Goal: Task Accomplishment & Management: Complete application form

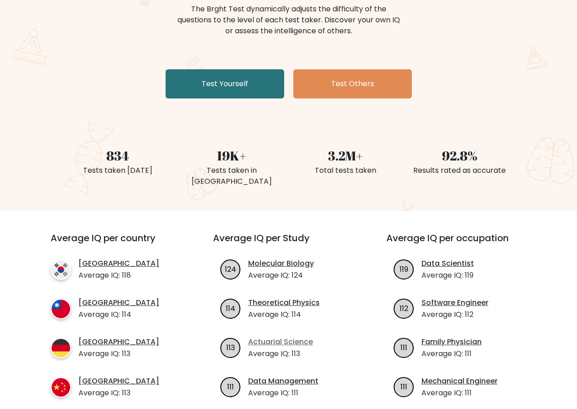
scroll to position [137, 0]
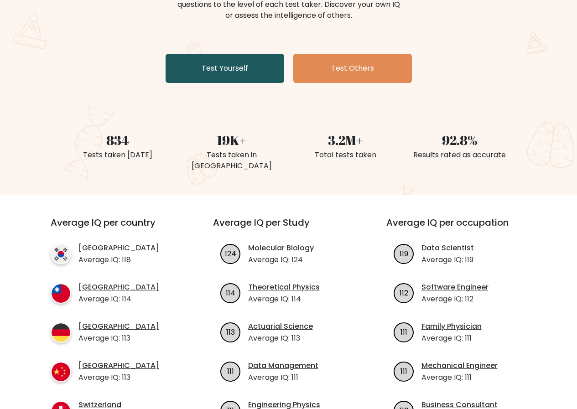
click at [197, 74] on link "Test Yourself" at bounding box center [225, 68] width 119 height 29
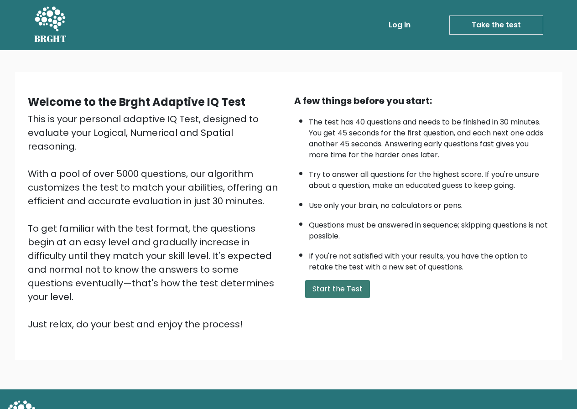
click at [321, 288] on button "Start the Test" at bounding box center [337, 289] width 65 height 18
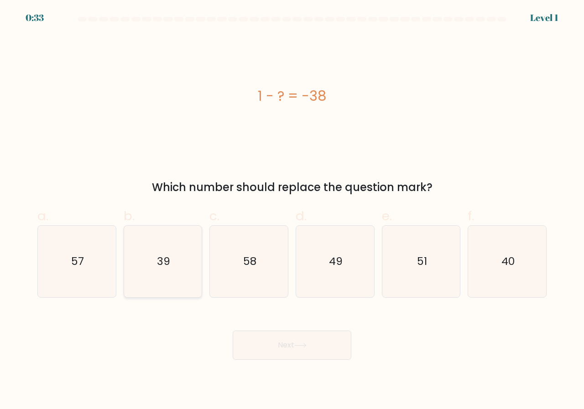
click at [150, 273] on icon "39" at bounding box center [163, 262] width 72 height 72
click at [292, 211] on input "b. 39" at bounding box center [292, 208] width 0 height 6
radio input "true"
click at [284, 338] on button "Next" at bounding box center [292, 345] width 119 height 29
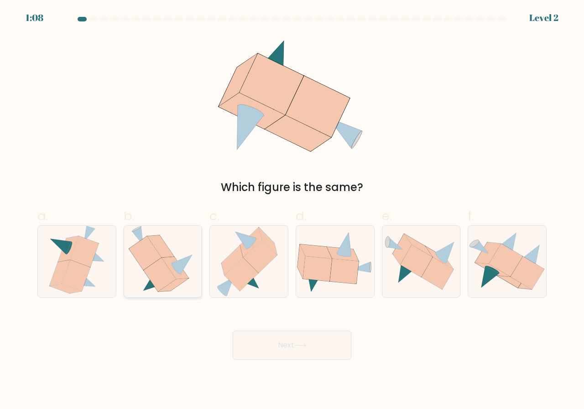
click at [169, 274] on icon at bounding box center [160, 275] width 32 height 34
click at [292, 211] on input "b." at bounding box center [292, 208] width 0 height 6
radio input "true"
click at [280, 339] on button "Next" at bounding box center [292, 345] width 119 height 29
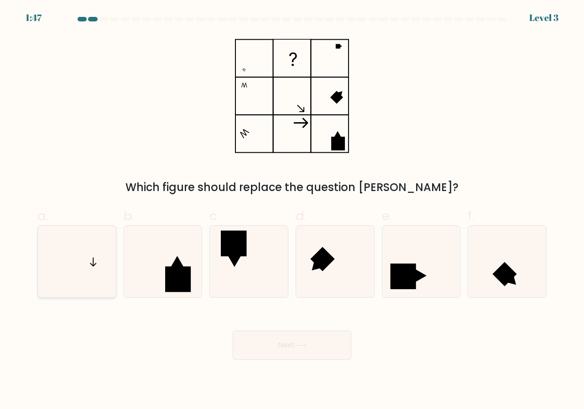
click at [90, 266] on icon at bounding box center [77, 262] width 72 height 72
click at [292, 211] on input "a." at bounding box center [292, 208] width 0 height 6
radio input "true"
click at [328, 356] on button "Next" at bounding box center [292, 345] width 119 height 29
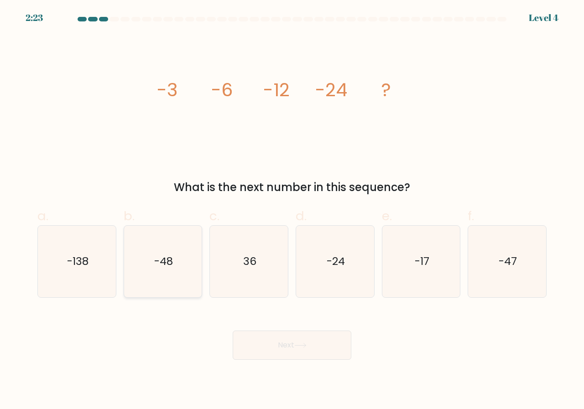
click at [165, 274] on icon "-48" at bounding box center [163, 262] width 72 height 72
click at [292, 211] on input "b. -48" at bounding box center [292, 208] width 0 height 6
radio input "true"
click at [247, 344] on button "Next" at bounding box center [292, 345] width 119 height 29
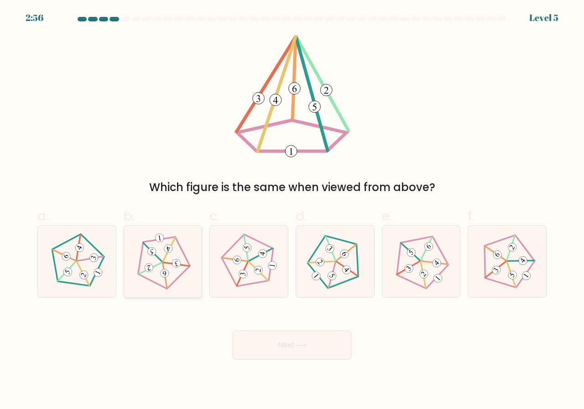
click at [167, 278] on icon at bounding box center [162, 261] width 57 height 57
click at [292, 211] on input "b." at bounding box center [292, 208] width 0 height 6
radio input "true"
click at [274, 336] on button "Next" at bounding box center [292, 345] width 119 height 29
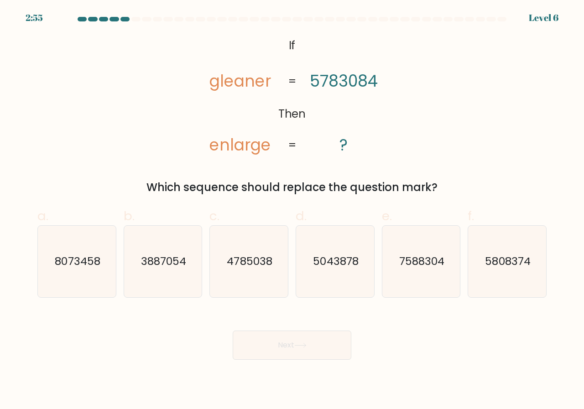
click at [276, 349] on button "Next" at bounding box center [292, 345] width 119 height 29
click at [483, 144] on div "@import url('https://fonts.googleapis.com/css?family=Abril+Fatface:400,100,100i…" at bounding box center [292, 115] width 520 height 161
drag, startPoint x: 375, startPoint y: 87, endPoint x: 351, endPoint y: 87, distance: 23.3
click at [351, 87] on tspan "5783084" at bounding box center [344, 81] width 68 height 22
click at [311, 88] on tspan "5783084" at bounding box center [344, 81] width 68 height 22
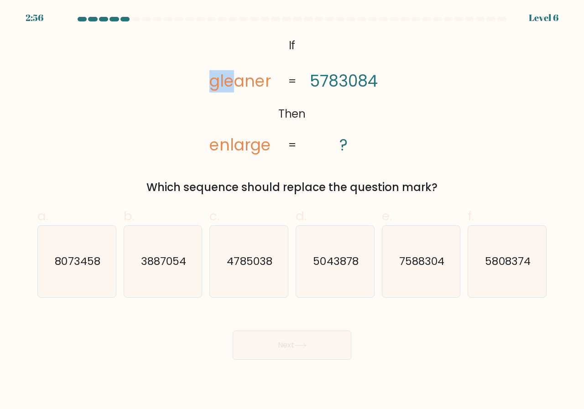
drag, startPoint x: 211, startPoint y: 89, endPoint x: 237, endPoint y: 89, distance: 26.0
click at [237, 89] on tspan "gleaner" at bounding box center [240, 81] width 62 height 22
click at [244, 89] on tspan "gleaner" at bounding box center [240, 81] width 62 height 22
drag, startPoint x: 211, startPoint y: 152, endPoint x: 238, endPoint y: 154, distance: 27.0
click at [238, 154] on tspan "enlarge" at bounding box center [240, 145] width 62 height 22
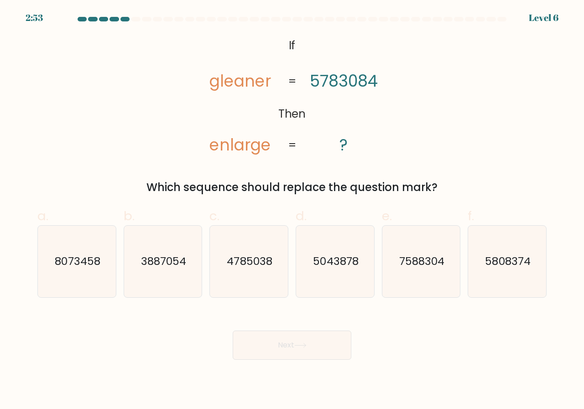
click at [251, 120] on icon "@import url('https://fonts.googleapis.com/css?family=Abril+Fatface:400,100,100i…" at bounding box center [292, 96] width 199 height 123
click at [167, 277] on icon "3887054" at bounding box center [163, 262] width 72 height 72
click at [292, 211] on input "b. 3887054" at bounding box center [292, 208] width 0 height 6
radio input "true"
click at [327, 264] on text "5043878" at bounding box center [335, 261] width 45 height 15
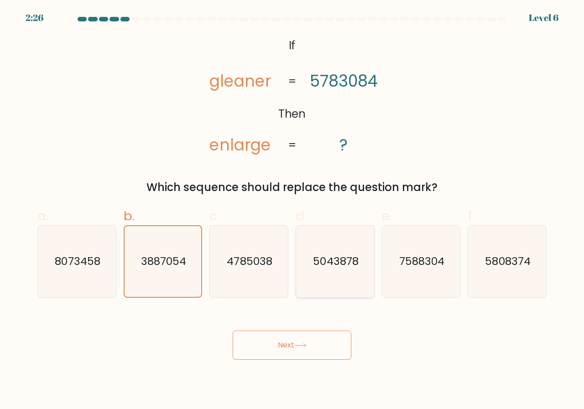
click at [292, 211] on input "d. 5043878" at bounding box center [292, 208] width 0 height 6
radio input "true"
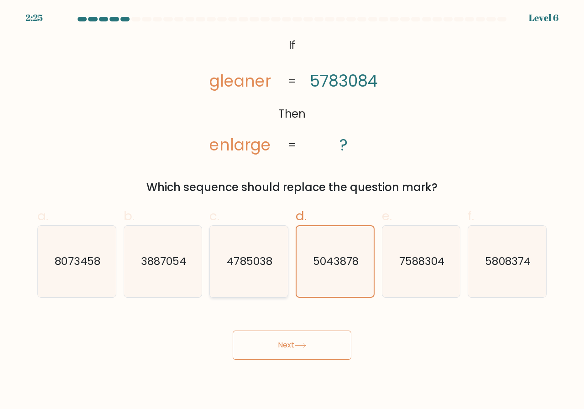
click at [251, 270] on icon "4785038" at bounding box center [249, 262] width 72 height 72
click at [292, 211] on input "c. 4785038" at bounding box center [292, 208] width 0 height 6
radio input "true"
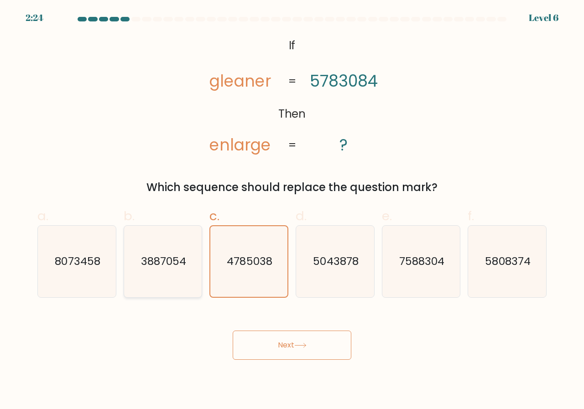
click at [169, 265] on text "3887054" at bounding box center [163, 261] width 45 height 15
click at [292, 211] on input "b. 3887054" at bounding box center [292, 208] width 0 height 6
radio input "true"
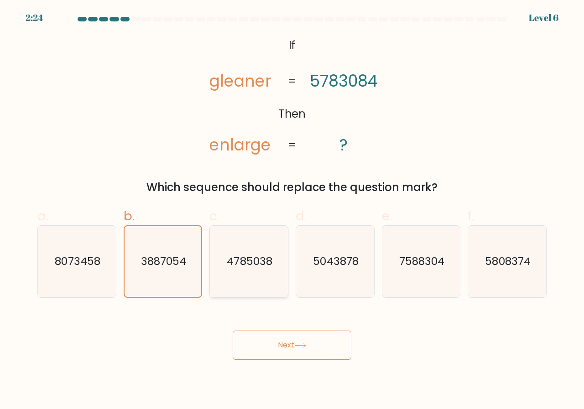
click at [231, 265] on text "4785038" at bounding box center [249, 261] width 45 height 15
click at [292, 211] on input "c. 4785038" at bounding box center [292, 208] width 0 height 6
radio input "true"
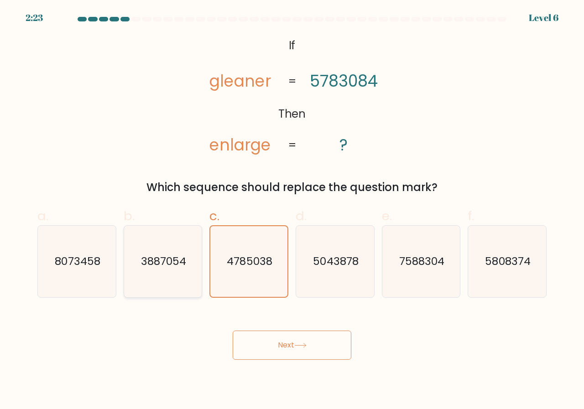
click at [175, 257] on text "3887054" at bounding box center [163, 261] width 45 height 15
click at [292, 211] on input "b. 3887054" at bounding box center [292, 208] width 0 height 6
radio input "true"
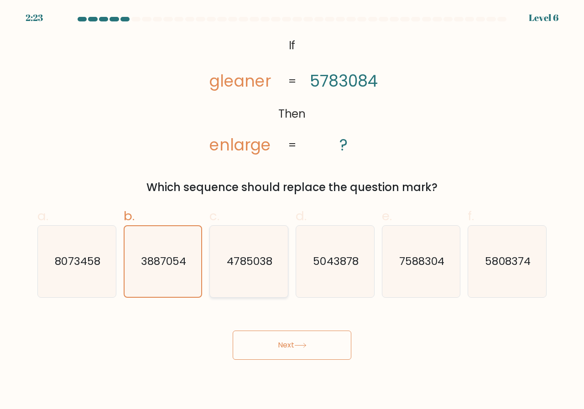
click at [242, 257] on text "4785038" at bounding box center [249, 261] width 45 height 15
click at [292, 211] on input "c. 4785038" at bounding box center [292, 208] width 0 height 6
radio input "true"
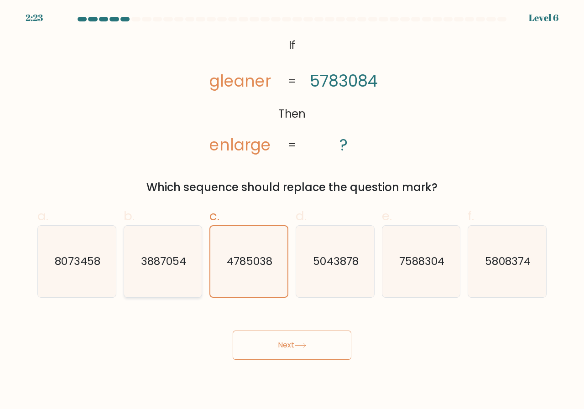
click at [158, 256] on text "3887054" at bounding box center [163, 261] width 45 height 15
click at [292, 211] on input "b. 3887054" at bounding box center [292, 208] width 0 height 6
radio input "true"
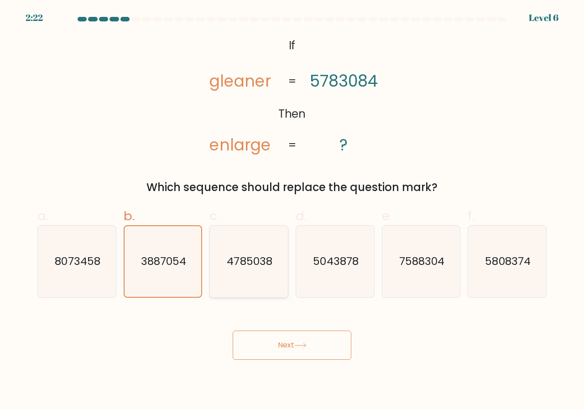
click at [252, 261] on text "4785038" at bounding box center [249, 261] width 45 height 15
click at [292, 211] on input "c. 4785038" at bounding box center [292, 208] width 0 height 6
radio input "true"
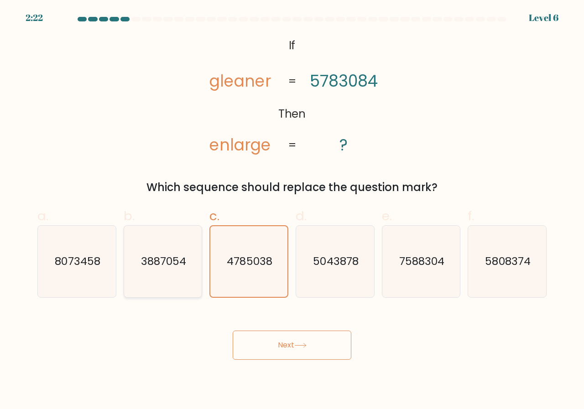
click at [157, 258] on text "3887054" at bounding box center [163, 261] width 45 height 15
click at [105, 258] on icon "8073458" at bounding box center [77, 262] width 72 height 72
click at [292, 211] on input "a. 8073458" at bounding box center [292, 208] width 0 height 6
radio input "true"
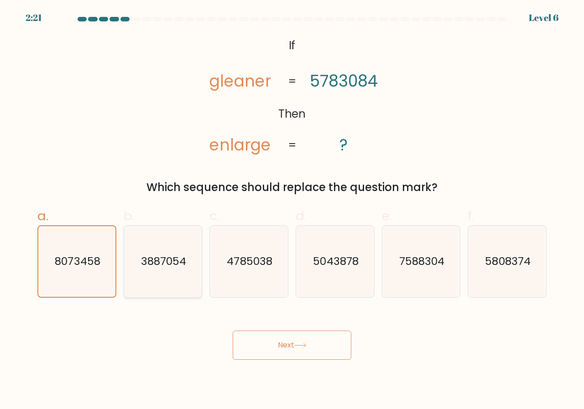
click at [158, 265] on text "3887054" at bounding box center [163, 261] width 45 height 15
click at [292, 211] on input "b. 3887054" at bounding box center [292, 208] width 0 height 6
radio input "true"
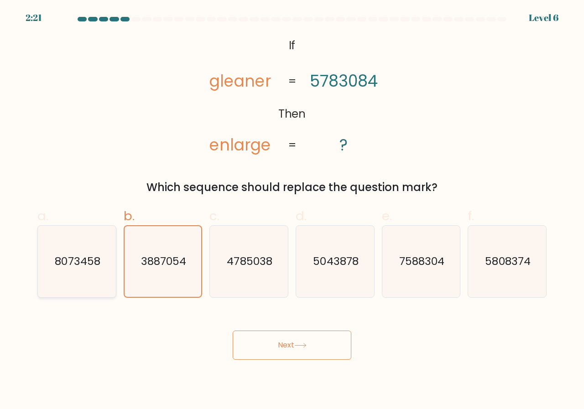
click at [80, 261] on text "8073458" at bounding box center [77, 261] width 45 height 15
click at [292, 211] on input "a. 8073458" at bounding box center [292, 208] width 0 height 6
radio input "true"
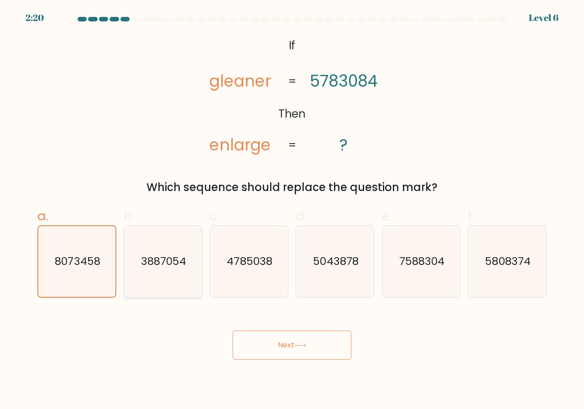
click at [147, 263] on text "3887054" at bounding box center [163, 261] width 45 height 15
click at [292, 211] on input "b. 3887054" at bounding box center [292, 208] width 0 height 6
radio input "true"
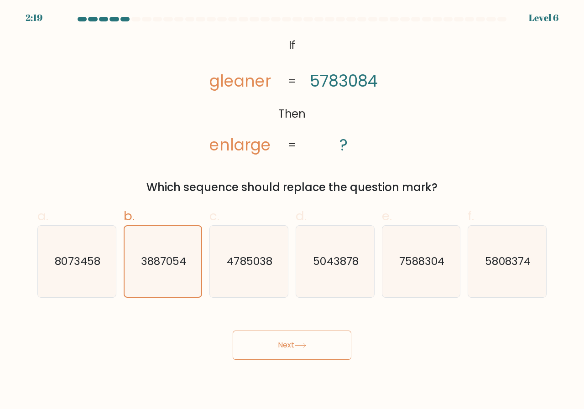
click at [316, 350] on button "Next" at bounding box center [292, 345] width 119 height 29
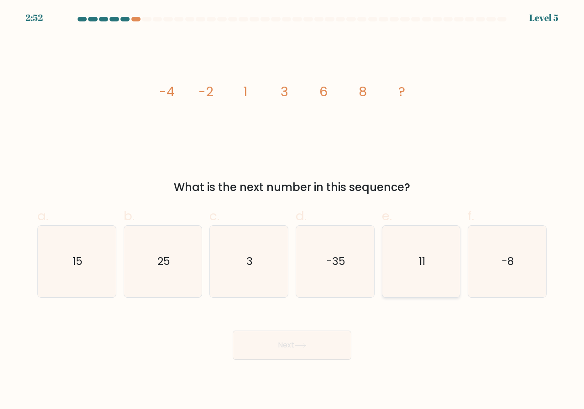
click at [415, 266] on icon "11" at bounding box center [422, 262] width 72 height 72
click at [292, 211] on input "e. 11" at bounding box center [292, 208] width 0 height 6
radio input "true"
click at [321, 352] on button "Next" at bounding box center [292, 345] width 119 height 29
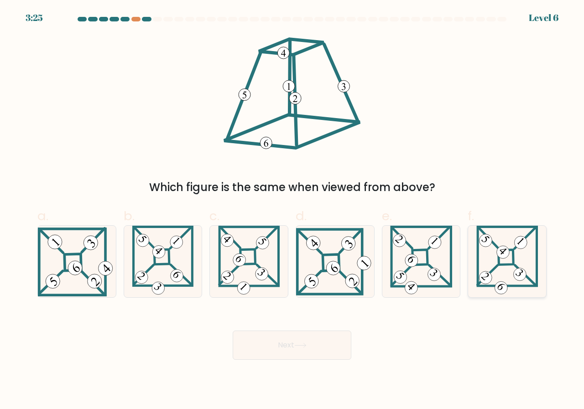
drag, startPoint x: 531, startPoint y: 251, endPoint x: 524, endPoint y: 251, distance: 7.3
click at [531, 251] on icon at bounding box center [507, 262] width 62 height 72
click at [292, 211] on input "f." at bounding box center [292, 208] width 0 height 6
radio input "true"
click at [318, 336] on button "Next" at bounding box center [292, 345] width 119 height 29
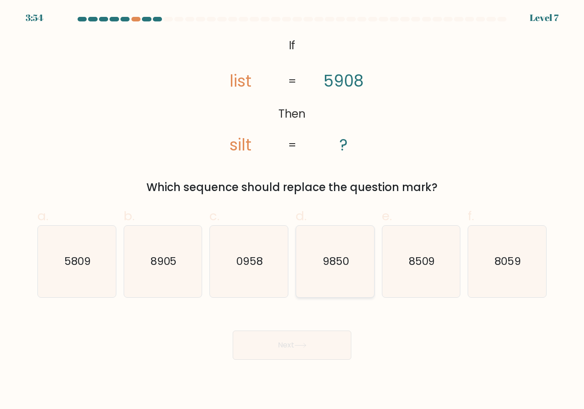
click at [327, 280] on icon "9850" at bounding box center [335, 262] width 72 height 72
click at [292, 211] on input "d. 9850" at bounding box center [292, 208] width 0 height 6
radio input "true"
click at [299, 345] on icon at bounding box center [300, 345] width 12 height 5
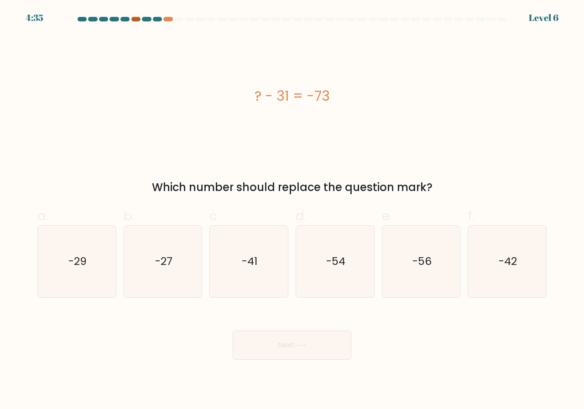
click at [133, 18] on div at bounding box center [135, 19] width 9 height 5
click at [134, 18] on div at bounding box center [135, 19] width 9 height 5
click at [171, 19] on div at bounding box center [167, 19] width 9 height 5
click at [505, 246] on icon "-42" at bounding box center [507, 262] width 72 height 72
click at [292, 211] on input "f. -42" at bounding box center [292, 208] width 0 height 6
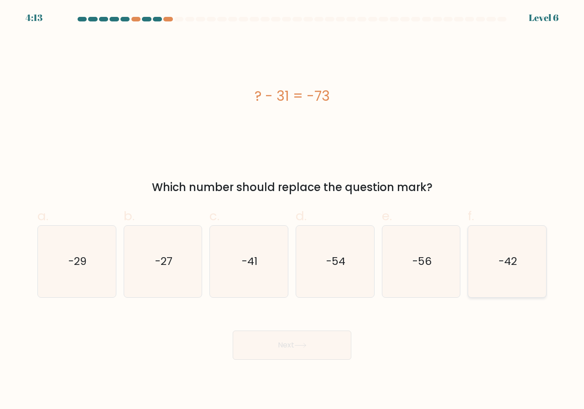
radio input "true"
click at [298, 339] on button "Next" at bounding box center [292, 345] width 119 height 29
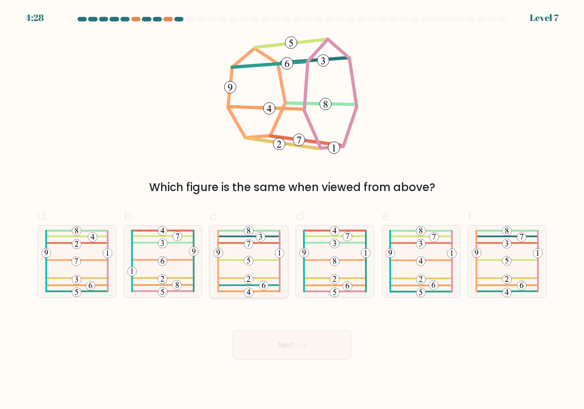
click at [262, 262] on icon at bounding box center [249, 262] width 71 height 72
click at [292, 211] on input "c." at bounding box center [292, 208] width 0 height 6
radio input "true"
click at [277, 344] on button "Next" at bounding box center [292, 345] width 119 height 29
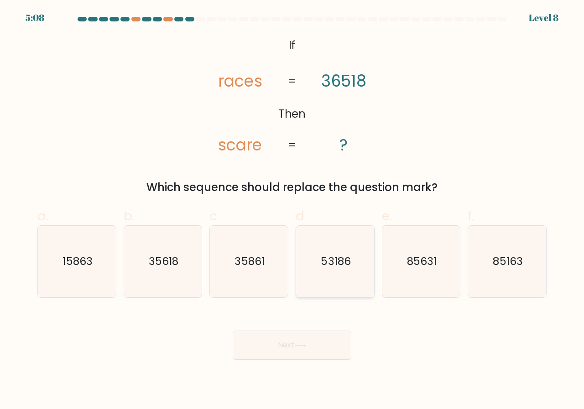
click at [317, 257] on icon "53186" at bounding box center [335, 262] width 72 height 72
click at [292, 211] on input "d. 53186" at bounding box center [292, 208] width 0 height 6
radio input "true"
drag, startPoint x: 257, startPoint y: 260, endPoint x: 248, endPoint y: 262, distance: 9.3
click at [256, 261] on text "35861" at bounding box center [250, 261] width 30 height 15
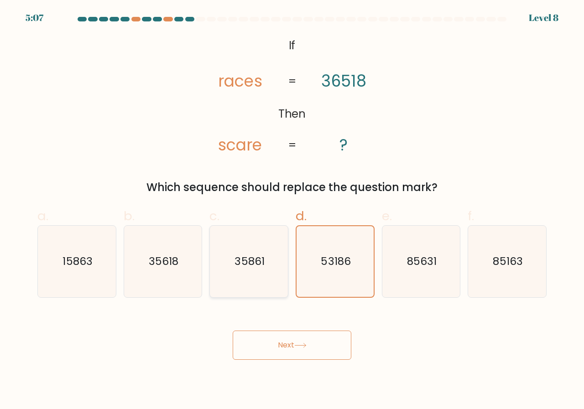
click at [292, 211] on input "c. 35861" at bounding box center [292, 208] width 0 height 6
radio input "true"
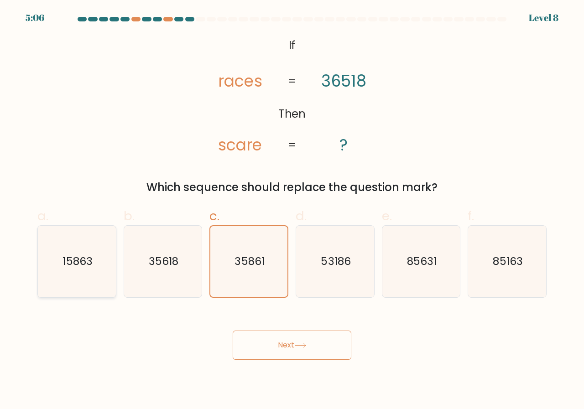
drag, startPoint x: 171, startPoint y: 268, endPoint x: 99, endPoint y: 271, distance: 72.1
click at [169, 269] on icon "35618" at bounding box center [163, 262] width 72 height 72
click at [94, 262] on icon "15863" at bounding box center [77, 262] width 72 height 72
click at [292, 211] on input "a. 15863" at bounding box center [292, 208] width 0 height 6
radio input "true"
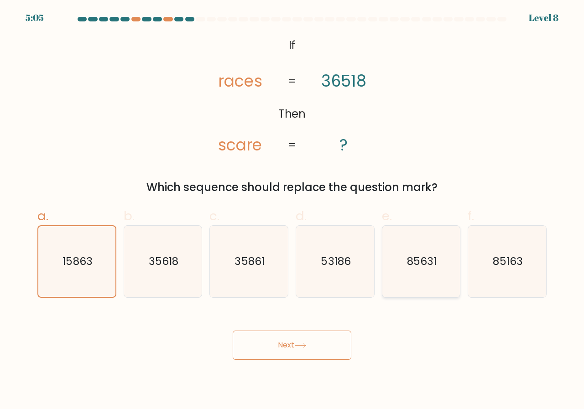
drag, startPoint x: 395, startPoint y: 264, endPoint x: 482, endPoint y: 253, distance: 87.8
click at [396, 264] on icon "85631" at bounding box center [422, 262] width 72 height 72
click at [292, 211] on input "e. 85631" at bounding box center [292, 208] width 0 height 6
radio input "true"
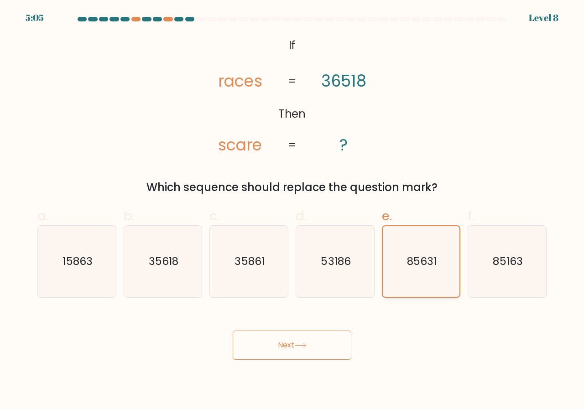
drag, startPoint x: 515, startPoint y: 252, endPoint x: 387, endPoint y: 256, distance: 128.3
click at [510, 250] on icon "85163" at bounding box center [507, 262] width 72 height 72
click at [324, 252] on icon "53186" at bounding box center [335, 262] width 72 height 72
click at [357, 293] on icon "53186" at bounding box center [335, 262] width 72 height 72
click at [292, 211] on input "d. 53186" at bounding box center [292, 208] width 0 height 6
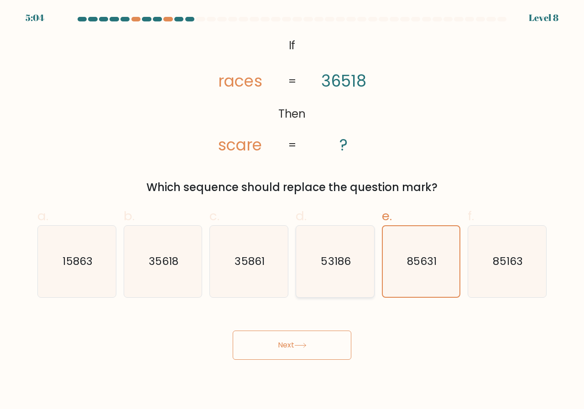
radio input "true"
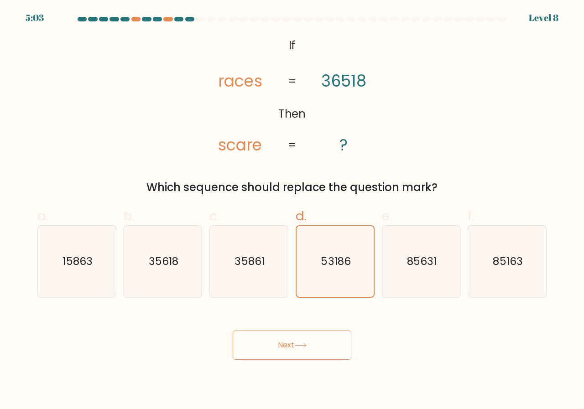
click at [326, 343] on button "Next" at bounding box center [292, 345] width 119 height 29
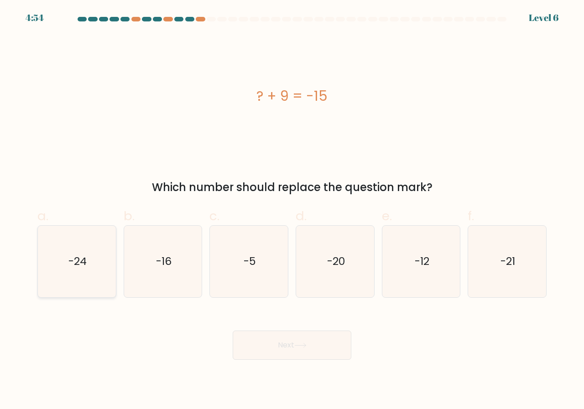
click at [89, 260] on icon "-24" at bounding box center [77, 262] width 72 height 72
click at [292, 211] on input "a. -24" at bounding box center [292, 208] width 0 height 6
radio input "true"
click at [265, 358] on button "Next" at bounding box center [292, 345] width 119 height 29
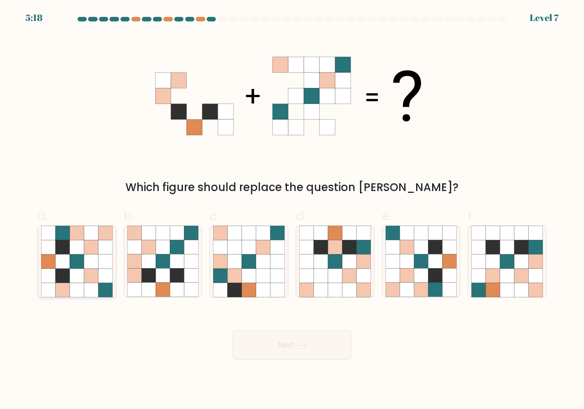
drag, startPoint x: 81, startPoint y: 279, endPoint x: 86, endPoint y: 277, distance: 5.5
click at [82, 279] on icon at bounding box center [77, 276] width 14 height 14
click at [292, 211] on input "a." at bounding box center [292, 208] width 0 height 6
radio input "true"
click at [341, 339] on button "Next" at bounding box center [292, 345] width 119 height 29
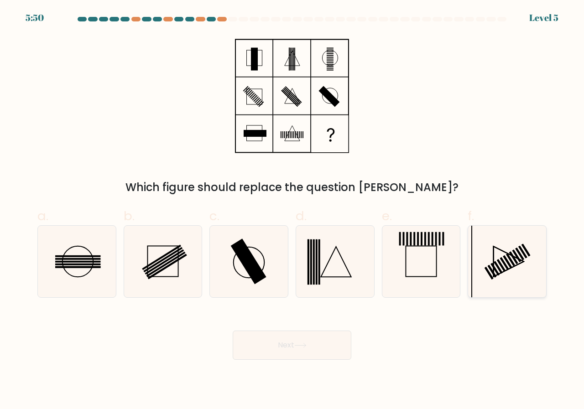
click at [496, 263] on icon at bounding box center [507, 262] width 72 height 72
click at [292, 211] on input "f." at bounding box center [292, 208] width 0 height 6
radio input "true"
click at [255, 340] on button "Next" at bounding box center [292, 345] width 119 height 29
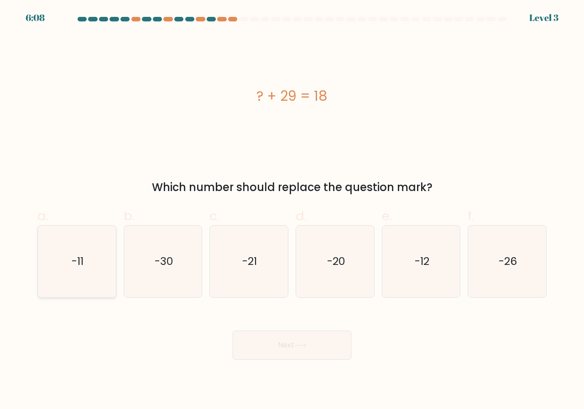
click at [68, 276] on icon "-11" at bounding box center [77, 262] width 72 height 72
click at [292, 211] on input "a. -11" at bounding box center [292, 208] width 0 height 6
radio input "true"
click at [315, 356] on button "Next" at bounding box center [292, 345] width 119 height 29
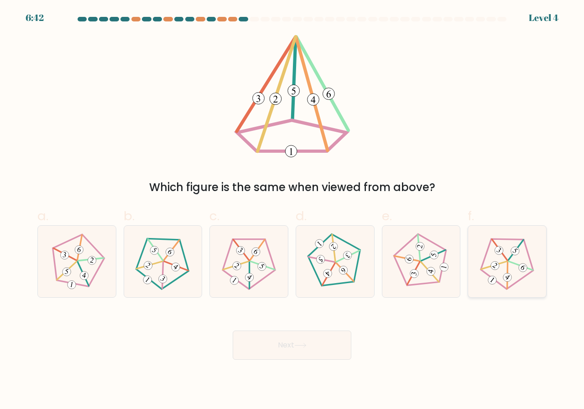
click at [501, 254] on 754 at bounding box center [499, 251] width 12 height 12
click at [292, 211] on input "f." at bounding box center [292, 208] width 0 height 6
radio input "true"
drag, startPoint x: 311, startPoint y: 350, endPoint x: 303, endPoint y: 349, distance: 7.9
click at [308, 348] on button "Next" at bounding box center [292, 345] width 119 height 29
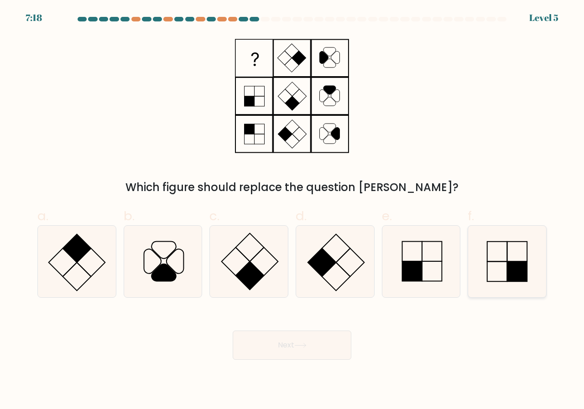
click at [513, 269] on rect at bounding box center [517, 272] width 20 height 20
click at [292, 211] on input "f." at bounding box center [292, 208] width 0 height 6
radio input "true"
click at [342, 348] on button "Next" at bounding box center [292, 345] width 119 height 29
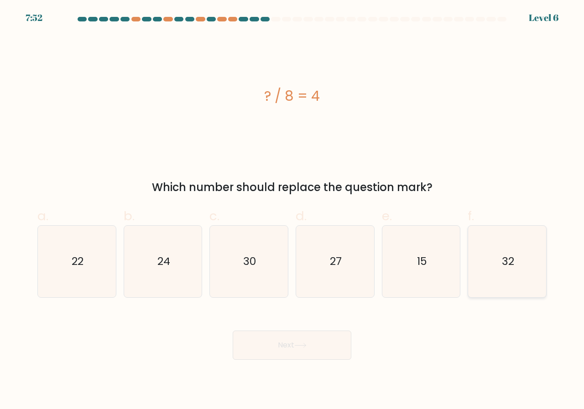
click at [527, 261] on icon "32" at bounding box center [507, 262] width 72 height 72
click at [292, 211] on input "f. 32" at bounding box center [292, 208] width 0 height 6
radio input "true"
click at [314, 349] on button "Next" at bounding box center [292, 345] width 119 height 29
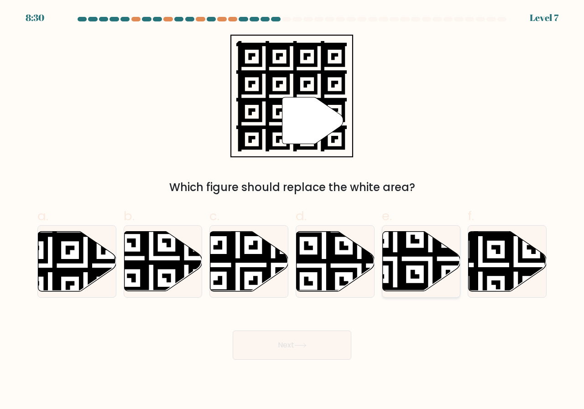
click at [431, 290] on icon at bounding box center [394, 294] width 141 height 141
click at [292, 211] on input "e." at bounding box center [292, 208] width 0 height 6
radio input "true"
click at [296, 345] on button "Next" at bounding box center [292, 345] width 119 height 29
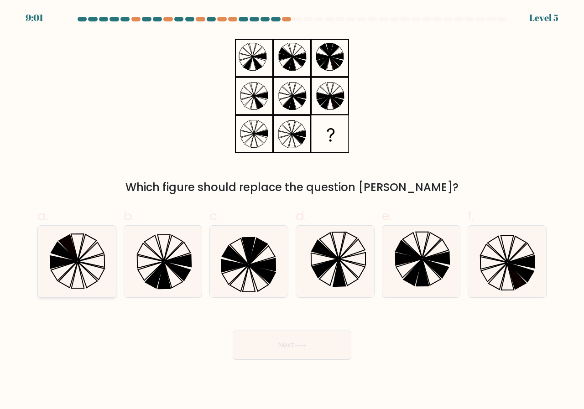
click at [93, 280] on icon at bounding box center [77, 262] width 72 height 72
click at [292, 211] on input "a." at bounding box center [292, 208] width 0 height 6
radio input "true"
click at [280, 349] on button "Next" at bounding box center [292, 345] width 119 height 29
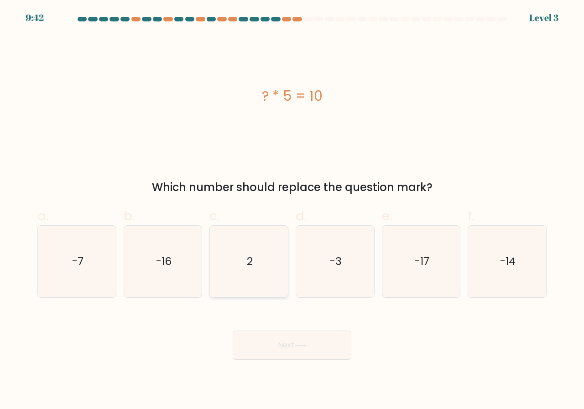
click at [240, 245] on icon "2" at bounding box center [249, 262] width 72 height 72
click at [292, 211] on input "c. 2" at bounding box center [292, 208] width 0 height 6
radio input "true"
click at [283, 345] on button "Next" at bounding box center [292, 345] width 119 height 29
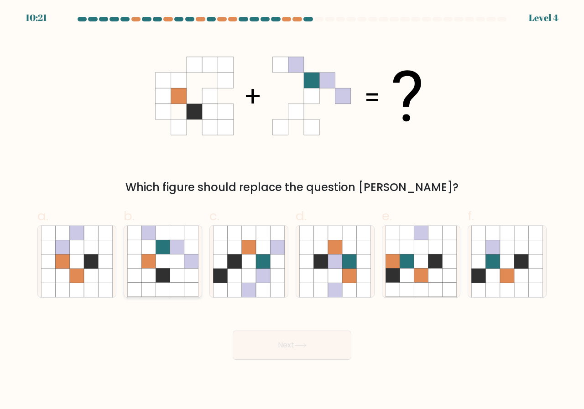
click at [161, 276] on icon at bounding box center [163, 276] width 14 height 14
click at [292, 211] on input "b." at bounding box center [292, 208] width 0 height 6
radio input "true"
click at [325, 362] on body "10:21 Level 4" at bounding box center [292, 204] width 584 height 409
click at [314, 352] on button "Next" at bounding box center [292, 345] width 119 height 29
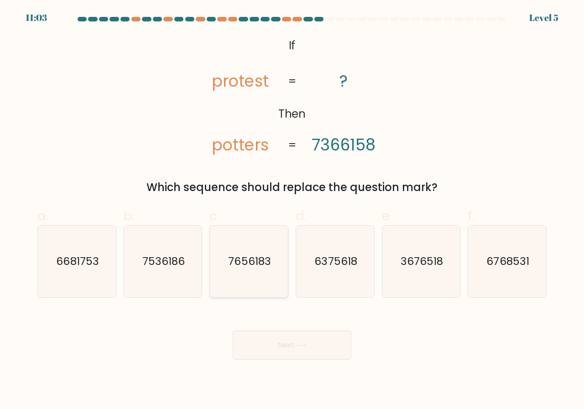
click at [259, 261] on text "7656183" at bounding box center [250, 261] width 42 height 15
click at [292, 211] on input "c. 7656183" at bounding box center [292, 208] width 0 height 6
radio input "true"
drag, startPoint x: 323, startPoint y: 275, endPoint x: 398, endPoint y: 275, distance: 74.8
click at [350, 275] on icon "6375618" at bounding box center [335, 262] width 72 height 72
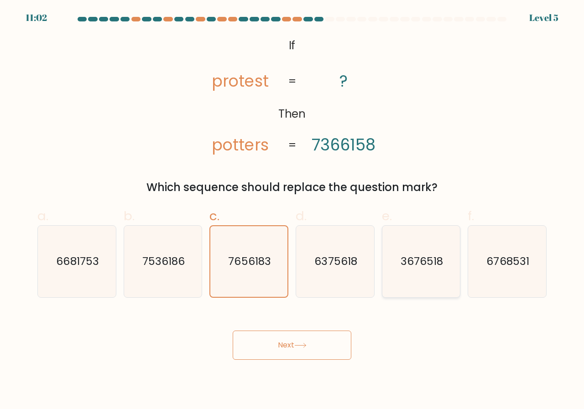
click at [401, 275] on icon "3676518" at bounding box center [422, 262] width 72 height 72
click at [292, 211] on input "e. 3676518" at bounding box center [292, 208] width 0 height 6
radio input "true"
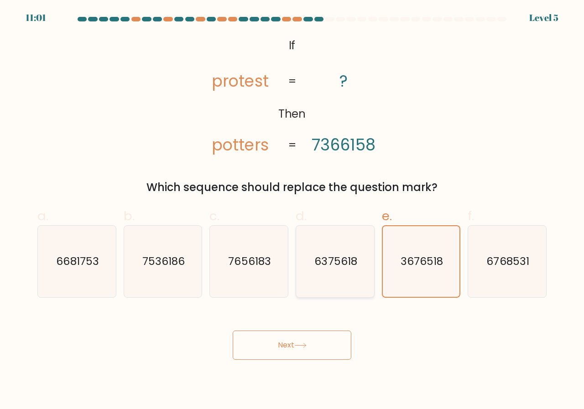
click at [313, 271] on icon "6375618" at bounding box center [335, 262] width 72 height 72
click at [292, 211] on input "d. 6375618" at bounding box center [292, 208] width 0 height 6
radio input "true"
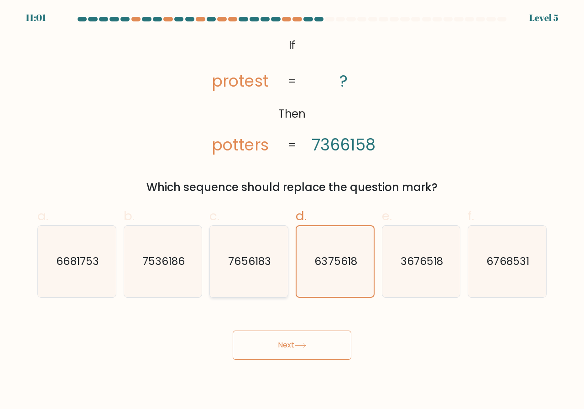
click at [248, 266] on text "7656183" at bounding box center [250, 261] width 42 height 15
click at [292, 211] on input "c. 7656183" at bounding box center [292, 208] width 0 height 6
radio input "true"
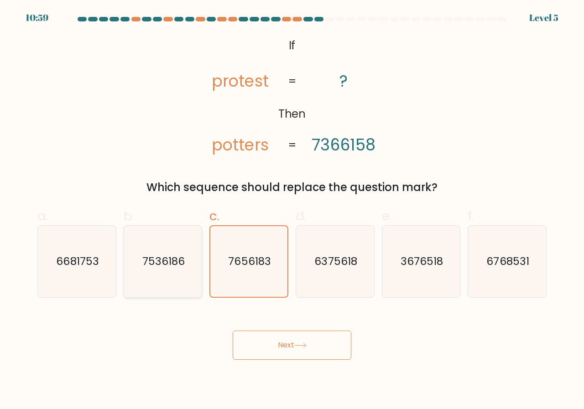
click at [169, 278] on icon "7536186" at bounding box center [163, 262] width 72 height 72
click at [292, 211] on input "b. 7536186" at bounding box center [292, 208] width 0 height 6
radio input "true"
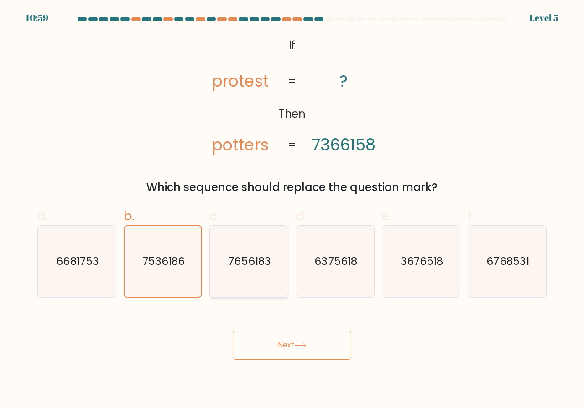
click at [264, 269] on text "7656183" at bounding box center [250, 261] width 42 height 15
click at [292, 211] on input "c. 7656183" at bounding box center [292, 208] width 0 height 6
radio input "true"
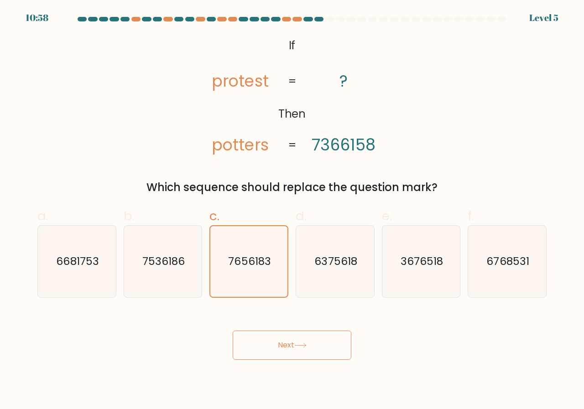
click at [268, 335] on button "Next" at bounding box center [292, 345] width 119 height 29
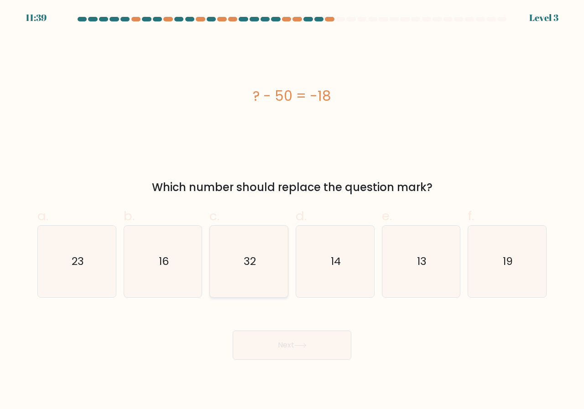
click at [245, 260] on text "32" at bounding box center [250, 261] width 12 height 15
click at [292, 211] on input "c. 32" at bounding box center [292, 208] width 0 height 6
radio input "true"
click at [271, 357] on button "Next" at bounding box center [292, 345] width 119 height 29
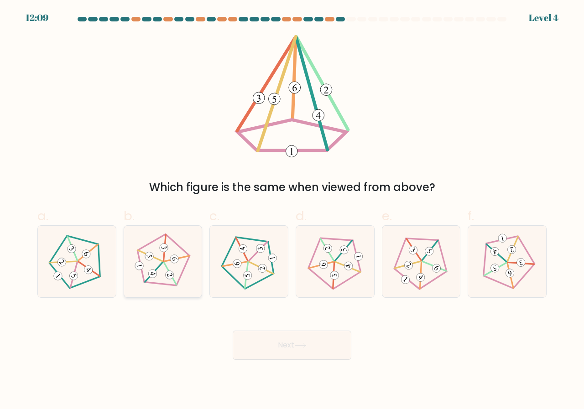
click at [174, 258] on icon at bounding box center [175, 259] width 6 height 4
click at [292, 211] on input "b." at bounding box center [292, 208] width 0 height 6
radio input "true"
click at [286, 332] on button "Next" at bounding box center [292, 345] width 119 height 29
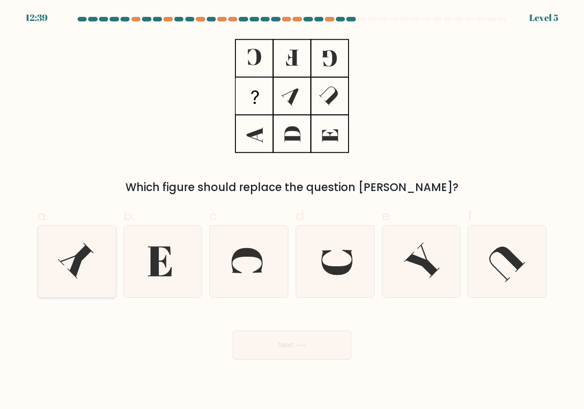
click at [62, 257] on icon at bounding box center [77, 262] width 72 height 72
click at [292, 211] on input "a." at bounding box center [292, 208] width 0 height 6
radio input "true"
click at [265, 351] on button "Next" at bounding box center [292, 345] width 119 height 29
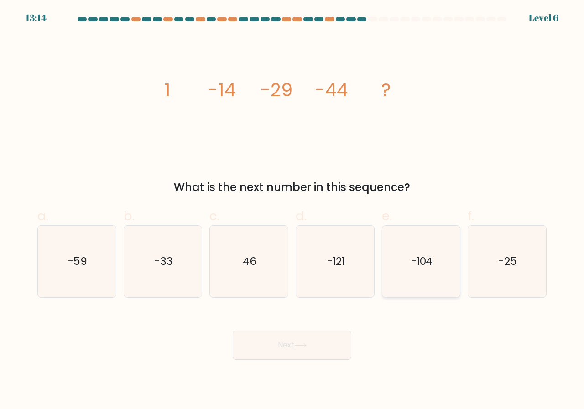
click at [438, 263] on icon "-104" at bounding box center [422, 262] width 72 height 72
click at [292, 211] on input "e. -104" at bounding box center [292, 208] width 0 height 6
radio input "true"
click at [95, 272] on icon "-59" at bounding box center [77, 262] width 72 height 72
click at [292, 211] on input "a. -59" at bounding box center [292, 208] width 0 height 6
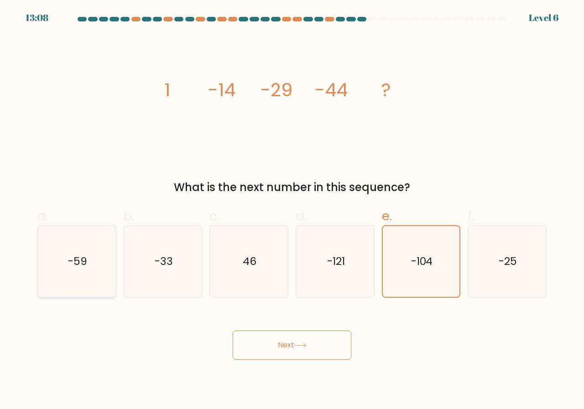
radio input "true"
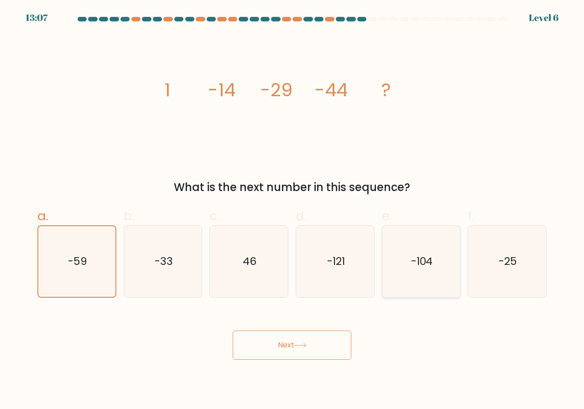
click at [434, 259] on icon "-104" at bounding box center [422, 262] width 72 height 72
click at [292, 211] on input "e. -104" at bounding box center [292, 208] width 0 height 6
radio input "true"
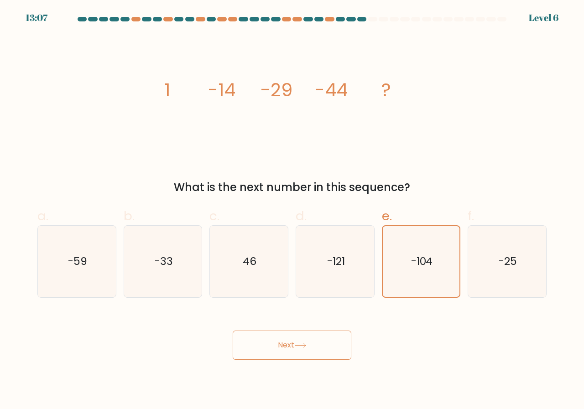
click at [311, 345] on button "Next" at bounding box center [292, 345] width 119 height 29
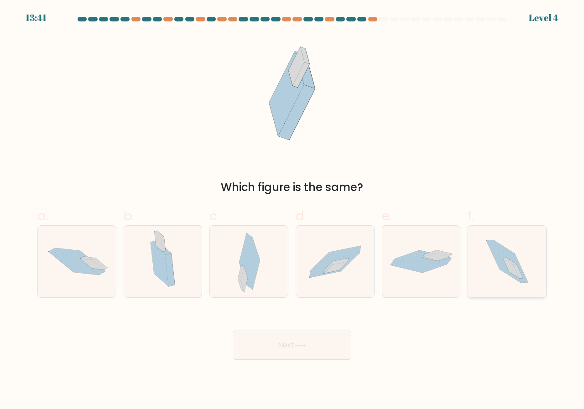
click at [514, 276] on icon at bounding box center [503, 262] width 34 height 42
click at [292, 211] on input "f." at bounding box center [292, 208] width 0 height 6
radio input "true"
click at [274, 347] on button "Next" at bounding box center [292, 345] width 119 height 29
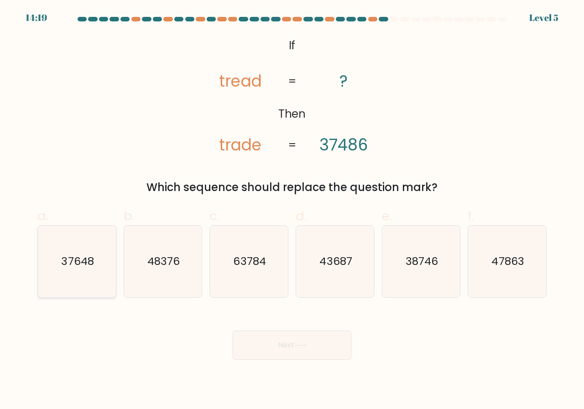
click at [109, 272] on icon "37648" at bounding box center [77, 262] width 72 height 72
click at [292, 211] on input "a. 37648" at bounding box center [292, 208] width 0 height 6
radio input "true"
click at [417, 277] on icon "38746" at bounding box center [422, 262] width 72 height 72
click at [292, 211] on input "e. 38746" at bounding box center [292, 208] width 0 height 6
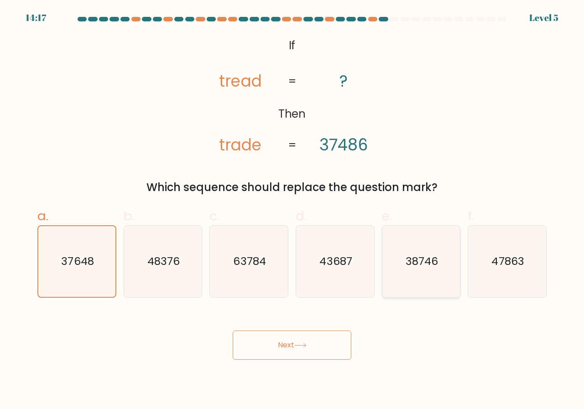
radio input "true"
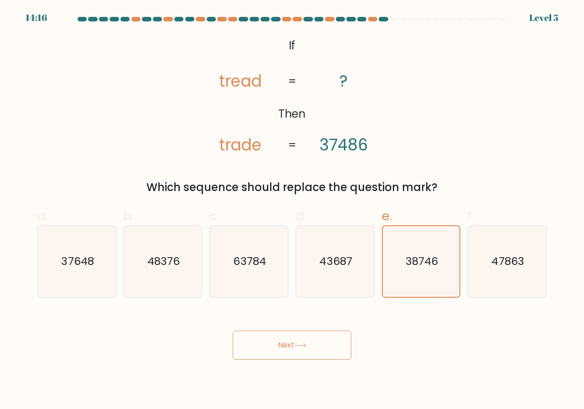
click at [316, 346] on button "Next" at bounding box center [292, 345] width 119 height 29
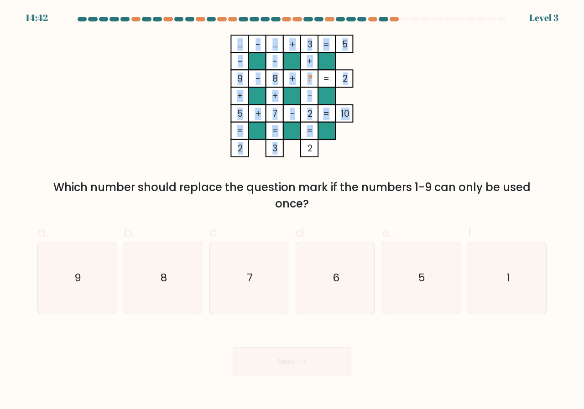
drag, startPoint x: 312, startPoint y: 152, endPoint x: 319, endPoint y: 154, distance: 8.1
click at [319, 154] on icon "... - ... + 3 5 - - + 9 - 8 + ? 2 + + - 5 + 7 - 2 = 10 = = = = 2 3 2 =" at bounding box center [292, 96] width 274 height 123
click at [332, 151] on icon "... - ... + 3 5 - - + 9 - 8 + ? 2 + + - 5 + 7 - 2 = 10 = = = = 2 3 2 =" at bounding box center [292, 96] width 274 height 123
drag, startPoint x: 238, startPoint y: 116, endPoint x: 255, endPoint y: 116, distance: 16.4
click at [249, 116] on icon "... - ... + 3 5 - - + 9 - 8 + ? 2 + + - 5 + 7 - 2 = 10 = = = = 2 3 2 =" at bounding box center [292, 96] width 274 height 123
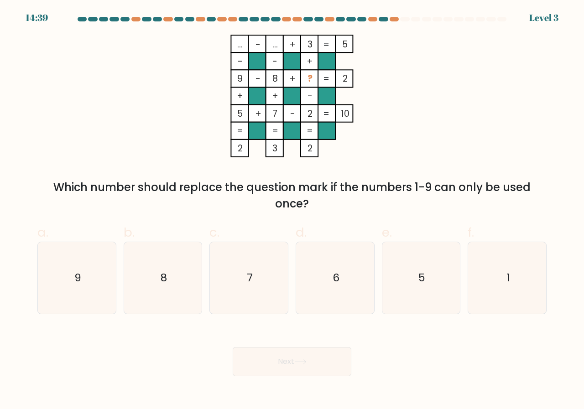
click at [272, 114] on icon "... - ... + 3 5 - - + 9 - 8 + ? 2 + + - 5 + 7 - 2 = 10 = = = = 2 3 2 =" at bounding box center [292, 96] width 274 height 123
click at [378, 139] on icon "... - ... + 3 5 - - + 9 - 8 + ? 2 + + - 5 + 7 - 2 = 10 = = = = 2 3 2 =" at bounding box center [292, 96] width 274 height 123
click at [521, 289] on icon "1" at bounding box center [507, 278] width 72 height 72
click at [292, 211] on input "f. 1" at bounding box center [292, 208] width 0 height 6
radio input "true"
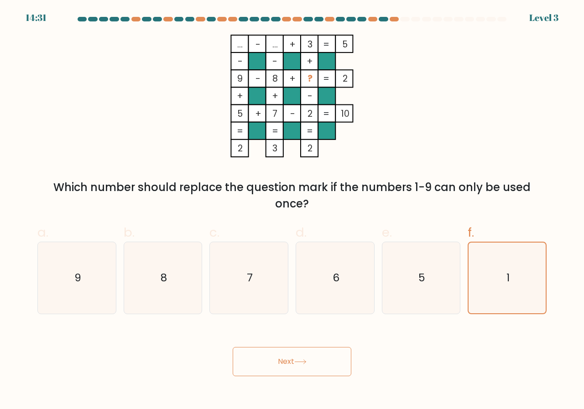
click at [323, 359] on button "Next" at bounding box center [292, 361] width 119 height 29
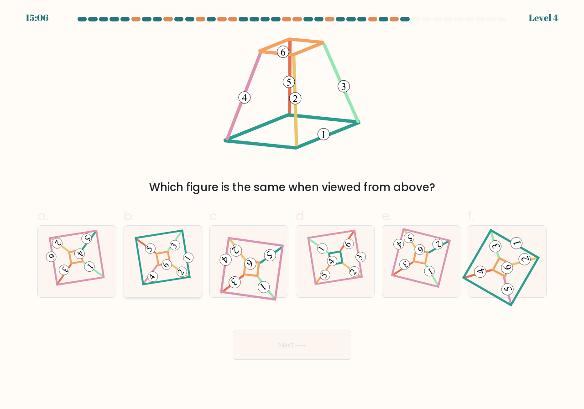
click at [175, 265] on icon at bounding box center [162, 261] width 49 height 57
click at [292, 211] on input "b." at bounding box center [292, 208] width 0 height 6
radio input "true"
click at [250, 354] on button "Next" at bounding box center [292, 345] width 119 height 29
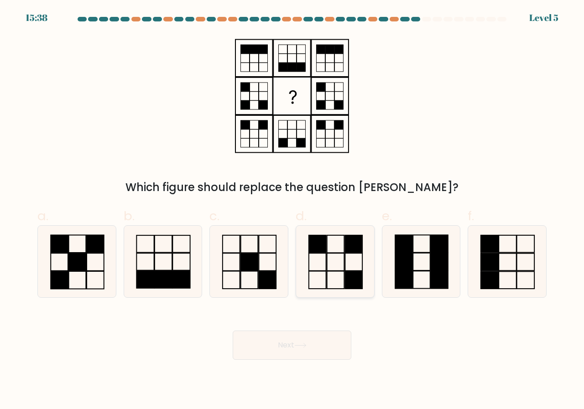
click at [326, 263] on icon at bounding box center [335, 262] width 72 height 72
click at [292, 211] on input "d." at bounding box center [292, 208] width 0 height 6
radio input "true"
click at [299, 343] on button "Next" at bounding box center [292, 345] width 119 height 29
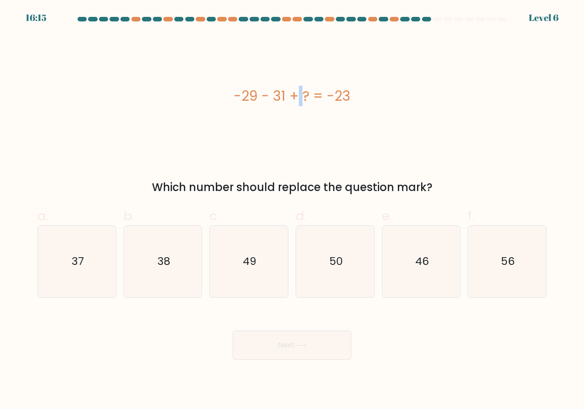
drag, startPoint x: 245, startPoint y: 99, endPoint x: 254, endPoint y: 100, distance: 9.7
click at [253, 100] on div "-29 - 31 + ? = -23" at bounding box center [291, 96] width 509 height 21
click at [272, 109] on div "-29 - 31 + ? = -23" at bounding box center [291, 96] width 509 height 123
drag, startPoint x: 276, startPoint y: 97, endPoint x: 286, endPoint y: 97, distance: 10.0
click at [286, 97] on div "-29 - 31 + ? = -23" at bounding box center [291, 96] width 509 height 21
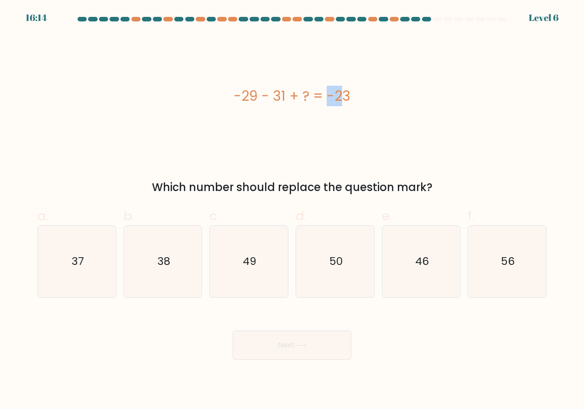
click at [286, 124] on div "-29 - 31 + ? = -23" at bounding box center [291, 96] width 509 height 123
click at [87, 263] on icon "37" at bounding box center [77, 262] width 72 height 72
click at [292, 211] on input "a. 37" at bounding box center [292, 208] width 0 height 6
radio input "true"
click at [324, 338] on button "Next" at bounding box center [292, 345] width 119 height 29
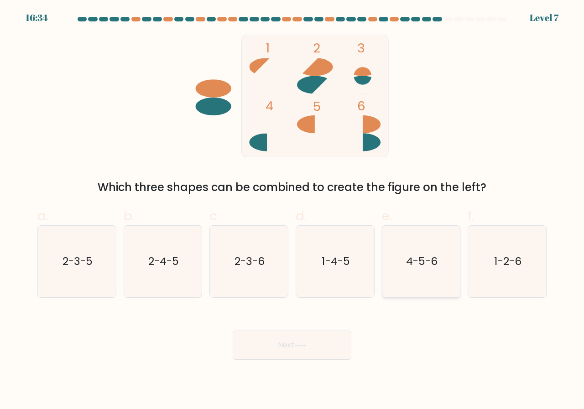
click at [439, 261] on icon "4-5-6" at bounding box center [422, 262] width 72 height 72
click at [292, 211] on input "e. 4-5-6" at bounding box center [292, 208] width 0 height 6
radio input "true"
click at [303, 344] on icon at bounding box center [300, 345] width 12 height 5
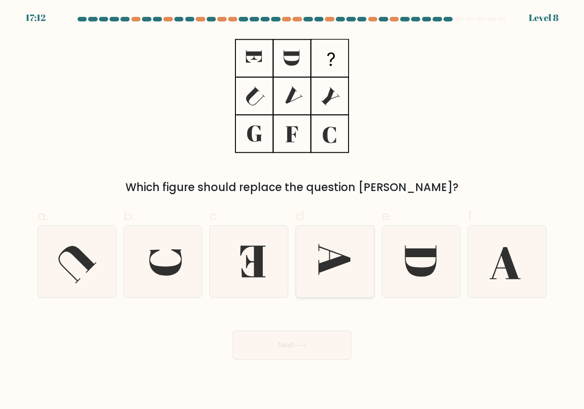
click at [344, 278] on icon at bounding box center [335, 262] width 72 height 72
click at [292, 211] on input "d." at bounding box center [292, 208] width 0 height 6
radio input "true"
click at [297, 342] on button "Next" at bounding box center [292, 345] width 119 height 29
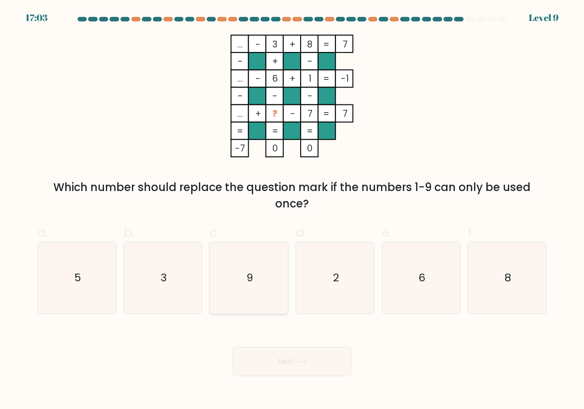
click at [271, 269] on icon "9" at bounding box center [249, 278] width 72 height 72
click at [292, 211] on input "c. 9" at bounding box center [292, 208] width 0 height 6
radio input "true"
click at [314, 356] on button "Next" at bounding box center [292, 361] width 119 height 29
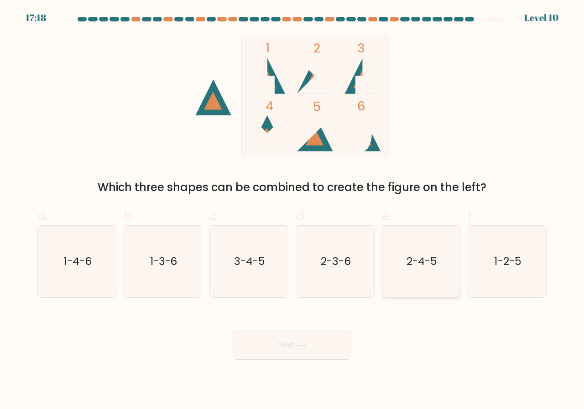
click at [439, 252] on icon "2-4-5" at bounding box center [422, 262] width 72 height 72
click at [292, 211] on input "e. 2-4-5" at bounding box center [292, 208] width 0 height 6
radio input "true"
click at [273, 349] on button "Next" at bounding box center [292, 345] width 119 height 29
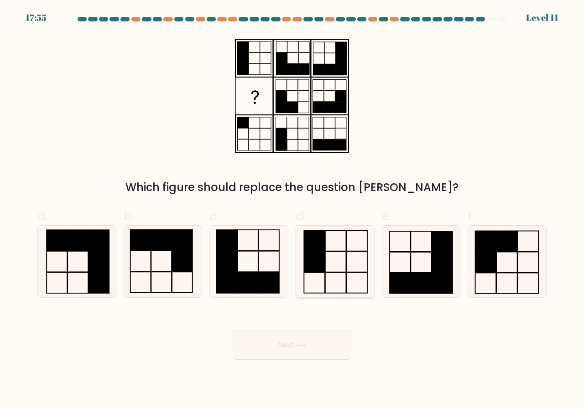
click at [321, 271] on rect at bounding box center [314, 262] width 21 height 21
click at [292, 211] on input "d." at bounding box center [292, 208] width 0 height 6
radio input "true"
click at [303, 337] on button "Next" at bounding box center [292, 345] width 119 height 29
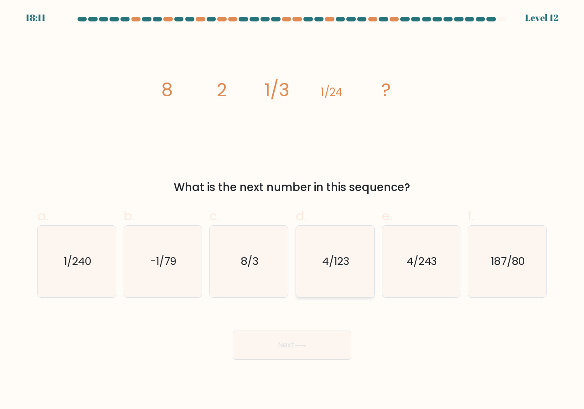
click at [341, 261] on text "4/123" at bounding box center [335, 261] width 27 height 15
click at [292, 211] on input "d. 4/123" at bounding box center [292, 208] width 0 height 6
radio input "true"
click at [293, 345] on button "Next" at bounding box center [292, 345] width 119 height 29
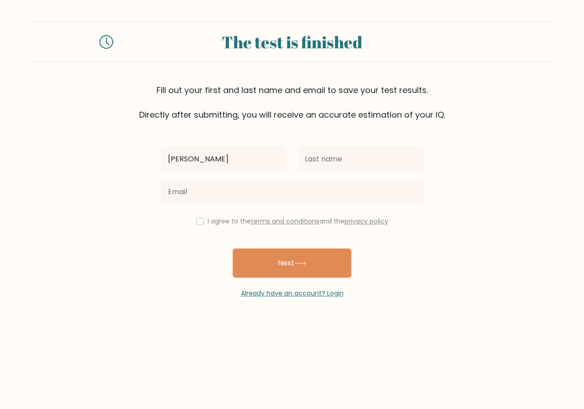
type input "[PERSON_NAME]"
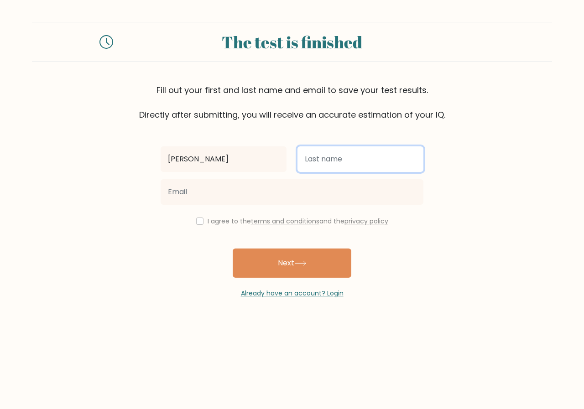
click at [313, 152] on input "text" at bounding box center [360, 159] width 126 height 26
type input "George"
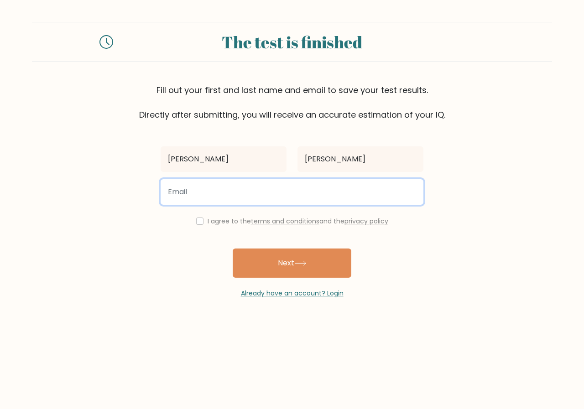
click at [203, 188] on input "email" at bounding box center [292, 192] width 263 height 26
type input "Georgemdy0@gmail.com"
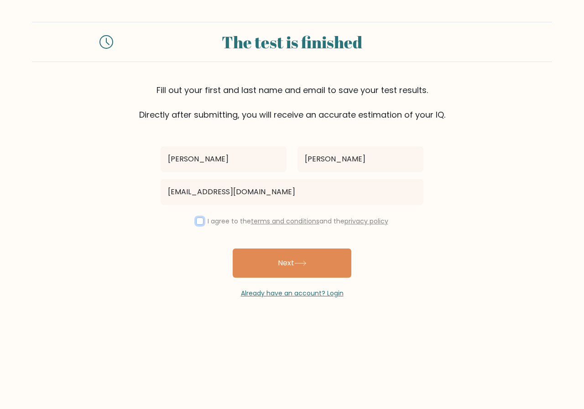
click at [198, 221] on input "checkbox" at bounding box center [199, 221] width 7 height 7
checkbox input "true"
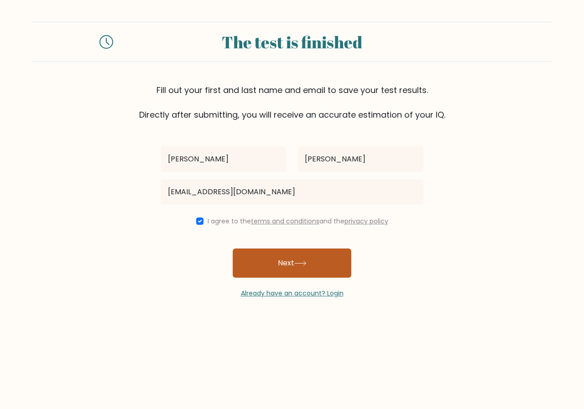
click at [255, 261] on button "Next" at bounding box center [292, 263] width 119 height 29
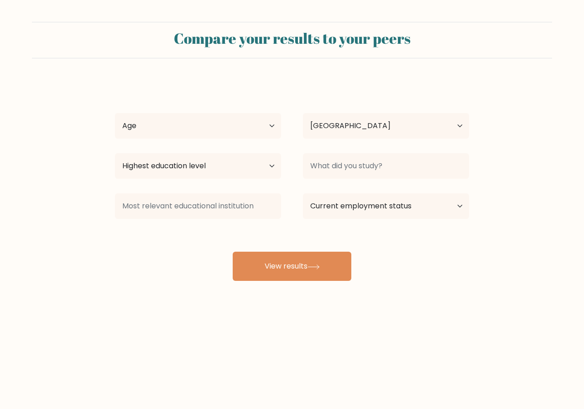
select select "NP"
click at [239, 127] on select "Age Under [DEMOGRAPHIC_DATA] [DEMOGRAPHIC_DATA] [DEMOGRAPHIC_DATA] [DEMOGRAPHIC…" at bounding box center [198, 126] width 166 height 26
select select "min_18"
click at [115, 113] on select "Age Under [DEMOGRAPHIC_DATA] [DEMOGRAPHIC_DATA] [DEMOGRAPHIC_DATA] [DEMOGRAPHIC…" at bounding box center [198, 126] width 166 height 26
click at [182, 159] on select "Highest education level No schooling Primary Lower Secondary Upper Secondary Oc…" at bounding box center [198, 166] width 166 height 26
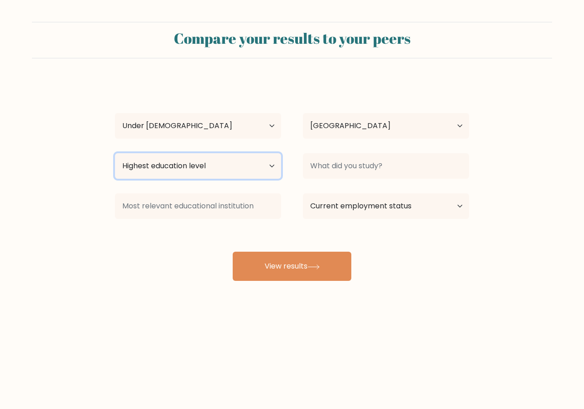
select select "upper_secondary"
click at [115, 153] on select "Highest education level No schooling Primary Lower Secondary Upper Secondary Oc…" at bounding box center [198, 166] width 166 height 26
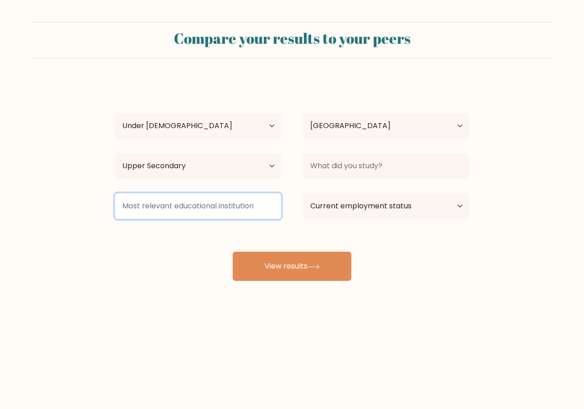
click at [203, 215] on input at bounding box center [198, 206] width 166 height 26
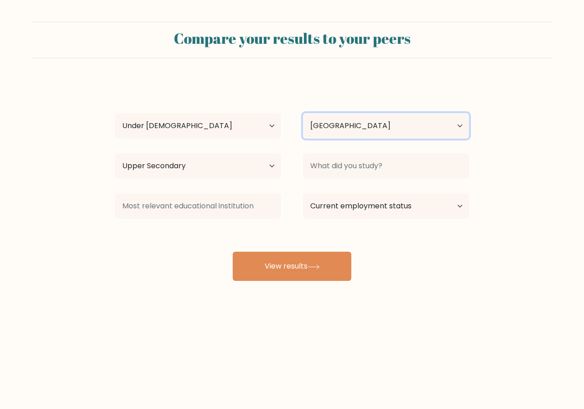
click at [335, 117] on select "Country [GEOGRAPHIC_DATA] [GEOGRAPHIC_DATA] [GEOGRAPHIC_DATA] [US_STATE] [GEOGR…" at bounding box center [386, 126] width 166 height 26
select select "MM"
click at [303, 113] on select "Country [GEOGRAPHIC_DATA] [GEOGRAPHIC_DATA] [GEOGRAPHIC_DATA] [US_STATE] [GEOGR…" at bounding box center [386, 126] width 166 height 26
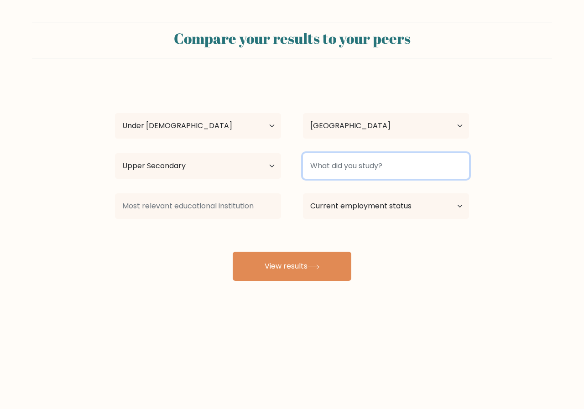
click at [339, 169] on input at bounding box center [386, 166] width 166 height 26
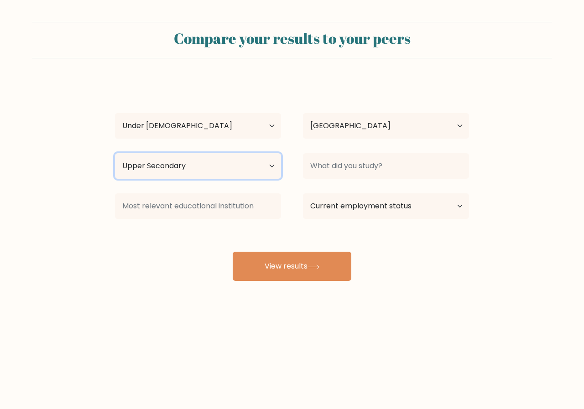
drag, startPoint x: 250, startPoint y: 165, endPoint x: 226, endPoint y: 175, distance: 26.0
click at [250, 165] on select "Highest education level No schooling Primary Lower Secondary Upper Secondary Oc…" at bounding box center [198, 166] width 166 height 26
click at [115, 153] on select "Highest education level No schooling Primary Lower Secondary Upper Secondary Oc…" at bounding box center [198, 166] width 166 height 26
click at [233, 167] on select "Highest education level No schooling Primary Lower Secondary Upper Secondary Oc…" at bounding box center [198, 166] width 166 height 26
click at [115, 153] on select "Highest education level No schooling Primary Lower Secondary Upper Secondary Oc…" at bounding box center [198, 166] width 166 height 26
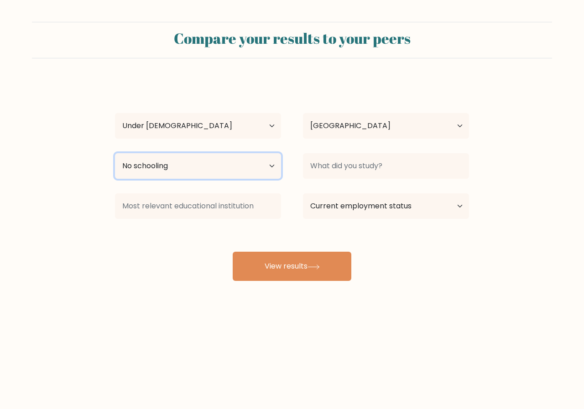
drag, startPoint x: 182, startPoint y: 172, endPoint x: 175, endPoint y: 178, distance: 9.7
click at [182, 172] on select "Highest education level No schooling Primary Lower Secondary Upper Secondary Oc…" at bounding box center [198, 166] width 166 height 26
click at [115, 153] on select "Highest education level No schooling Primary Lower Secondary Upper Secondary Oc…" at bounding box center [198, 166] width 166 height 26
click at [168, 171] on select "Highest education level No schooling Primary Lower Secondary Upper Secondary Oc…" at bounding box center [198, 166] width 166 height 26
select select "upper_secondary"
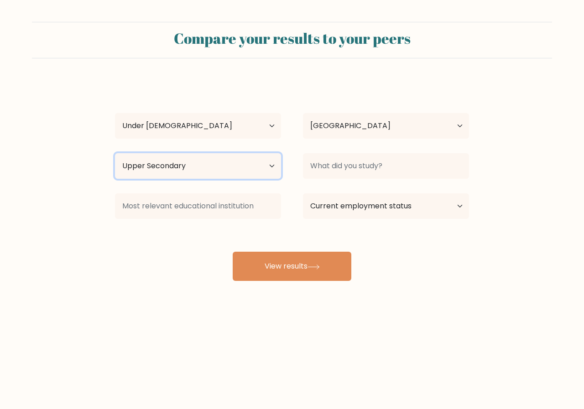
click at [115, 153] on select "Highest education level No schooling Primary Lower Secondary Upper Secondary Oc…" at bounding box center [198, 166] width 166 height 26
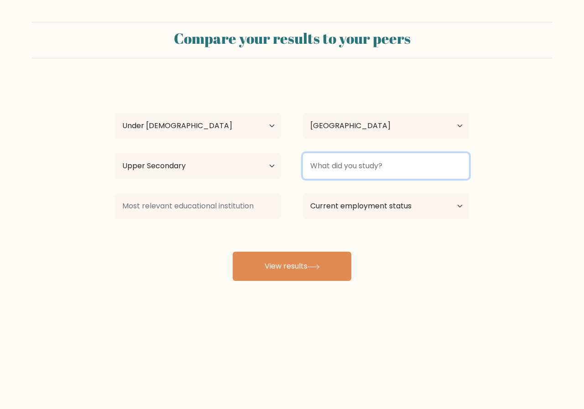
click at [351, 167] on input at bounding box center [386, 166] width 166 height 26
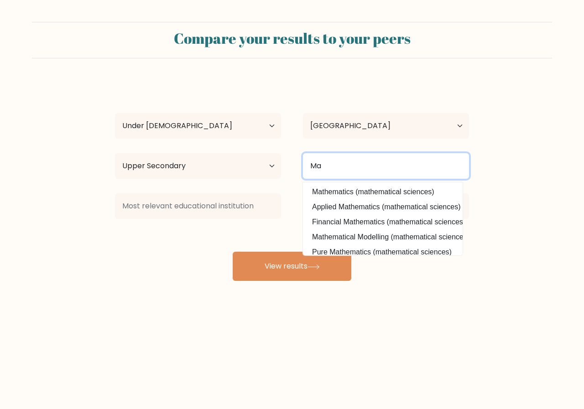
type input "M"
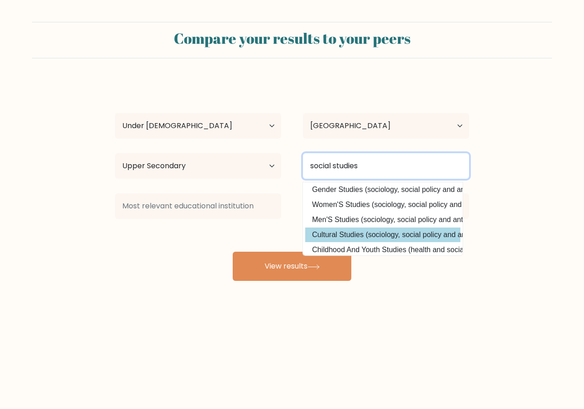
scroll to position [89, 0]
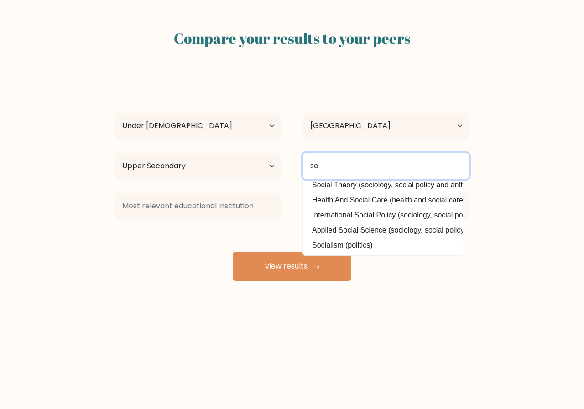
type input "s"
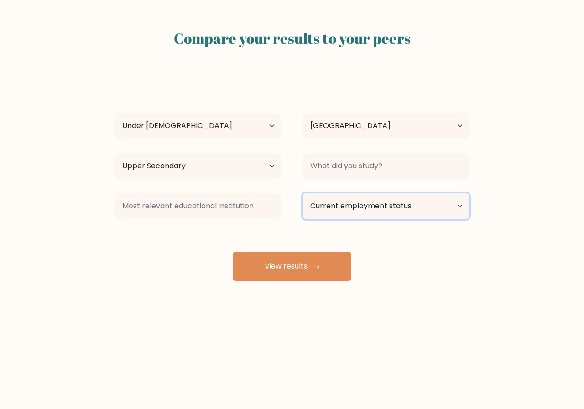
click at [345, 211] on select "Current employment status Employed Student Retired Other / prefer not to answer" at bounding box center [386, 206] width 166 height 26
select select "student"
click at [303, 193] on select "Current employment status Employed Student Retired Other / prefer not to answer" at bounding box center [386, 206] width 166 height 26
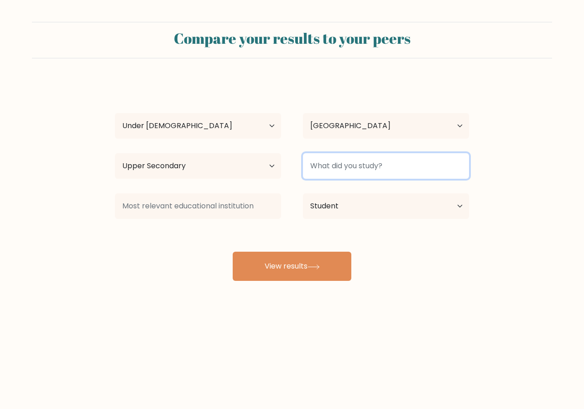
click at [344, 165] on input at bounding box center [386, 166] width 166 height 26
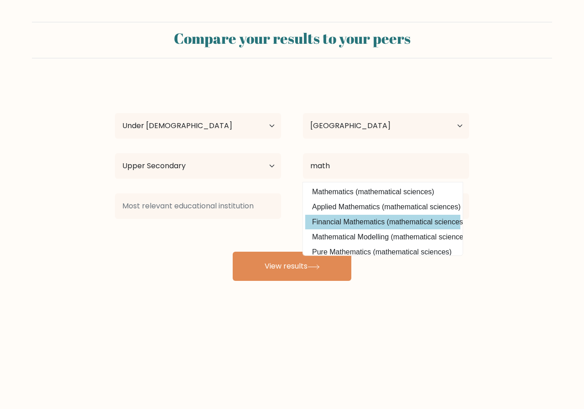
click at [346, 223] on option "Financial Mathematics (mathematical sciences)" at bounding box center [382, 222] width 155 height 15
type input "Financial Mathematics"
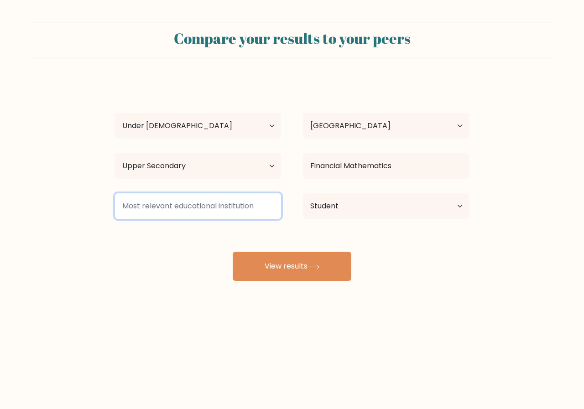
click at [167, 204] on input at bounding box center [198, 206] width 166 height 26
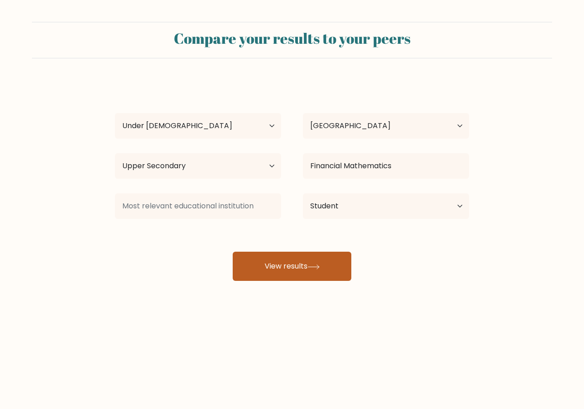
click at [293, 269] on button "View results" at bounding box center [292, 266] width 119 height 29
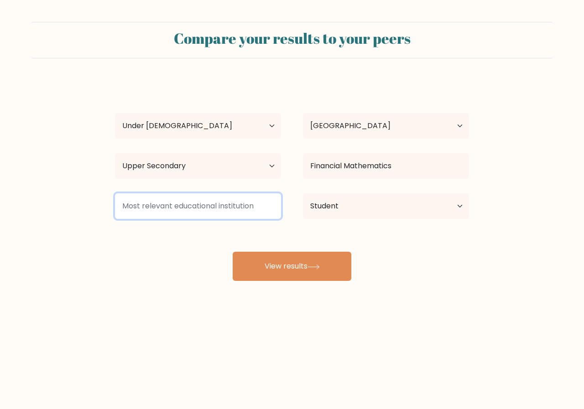
click at [174, 207] on input at bounding box center [198, 206] width 166 height 26
click at [140, 202] on input at bounding box center [198, 206] width 166 height 26
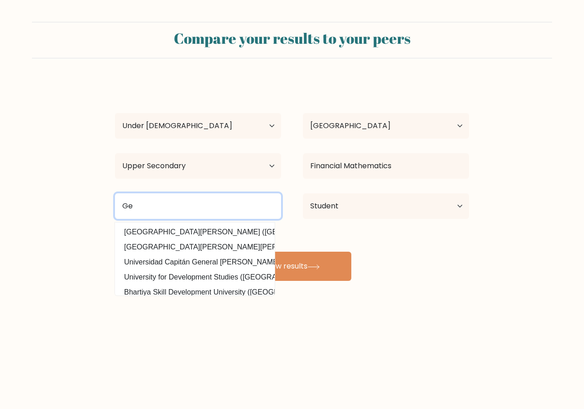
type input "G"
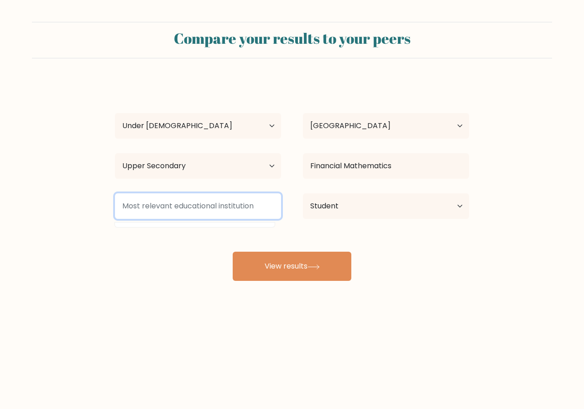
paste input "General Educational Development"
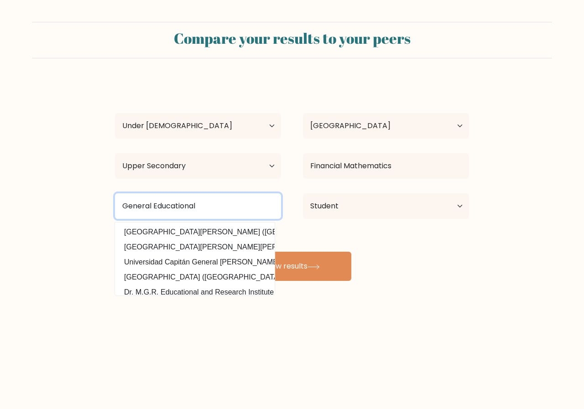
type input "General"
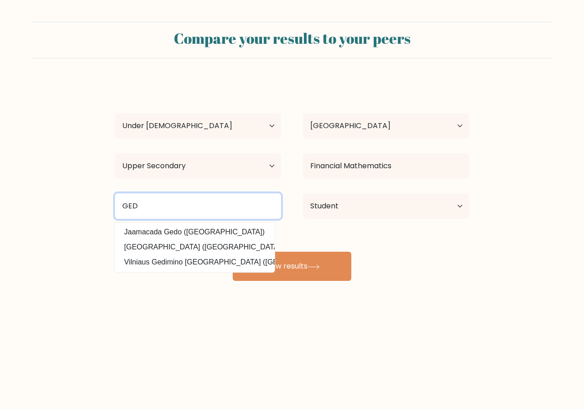
scroll to position [0, 23]
click at [217, 206] on input "GED" at bounding box center [198, 206] width 166 height 26
type input "G"
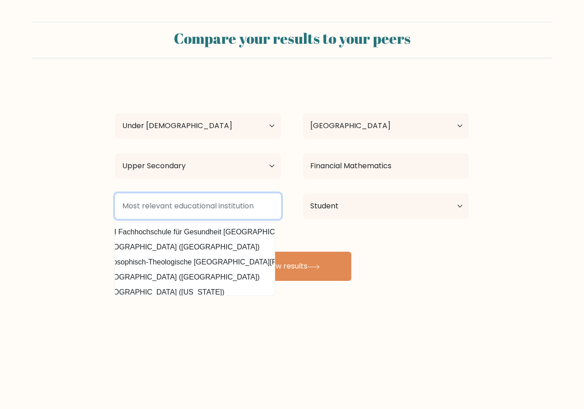
scroll to position [0, 0]
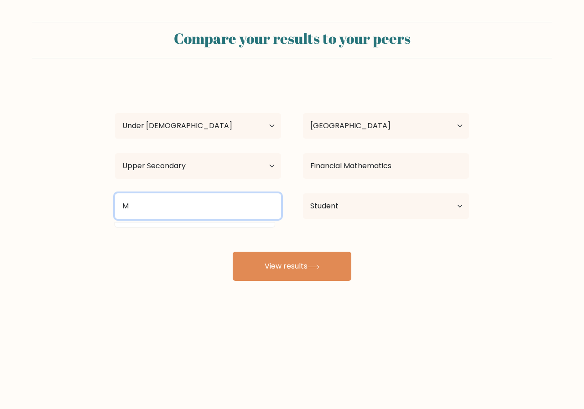
type input "M"
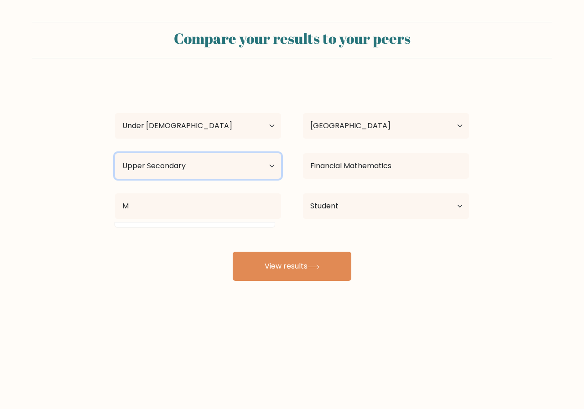
drag, startPoint x: 241, startPoint y: 161, endPoint x: 234, endPoint y: 163, distance: 8.2
click at [241, 161] on select "Highest education level No schooling Primary Lower Secondary Upper Secondary Oc…" at bounding box center [198, 166] width 166 height 26
select select "lower_secondary"
click at [115, 153] on select "Highest education level No schooling Primary Lower Secondary Upper Secondary Oc…" at bounding box center [198, 166] width 166 height 26
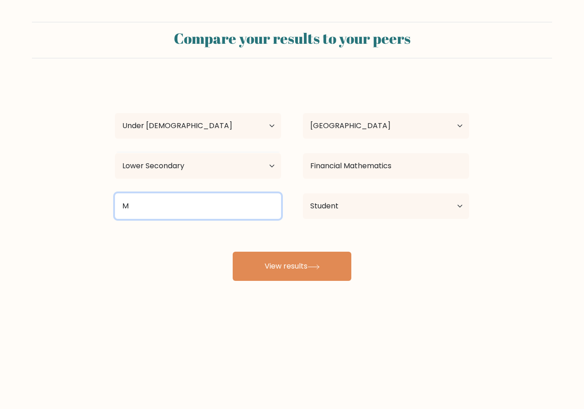
click at [147, 199] on input "M" at bounding box center [198, 206] width 166 height 26
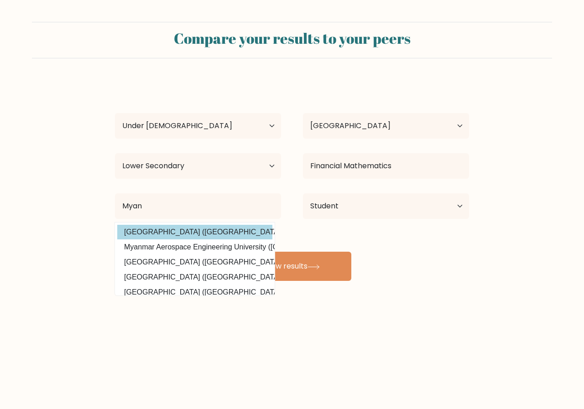
click at [215, 233] on option "Myanmar Maritime University (Myanmar)" at bounding box center [194, 232] width 155 height 15
type input "Myanmar Maritime University"
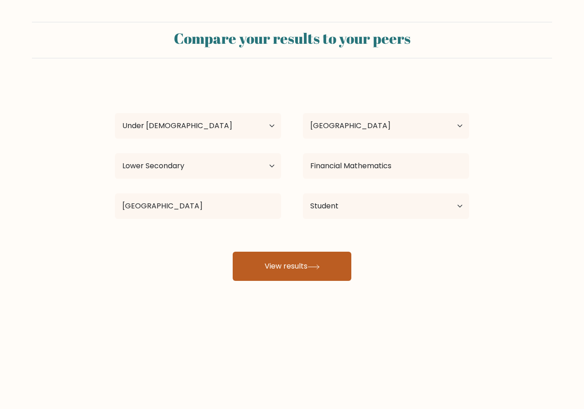
click at [280, 263] on button "View results" at bounding box center [292, 266] width 119 height 29
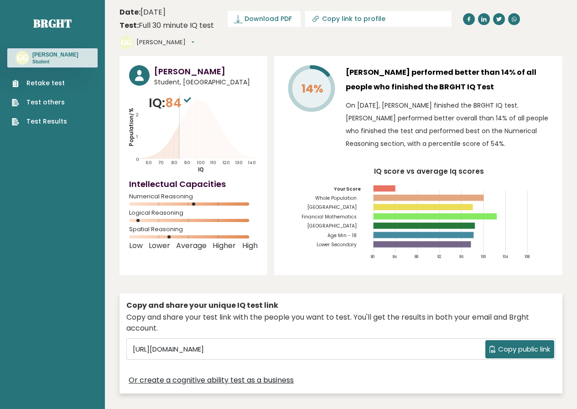
click at [62, 124] on link "Test Results" at bounding box center [39, 122] width 55 height 10
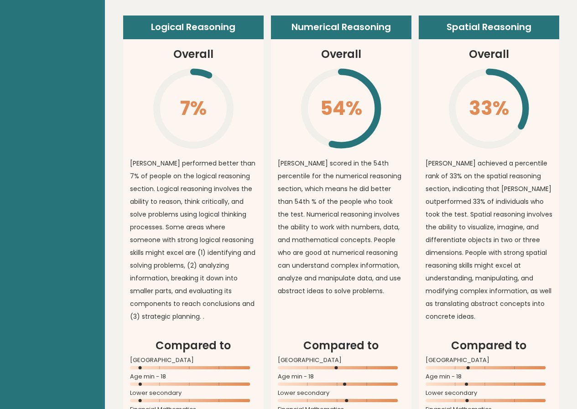
scroll to position [647, 0]
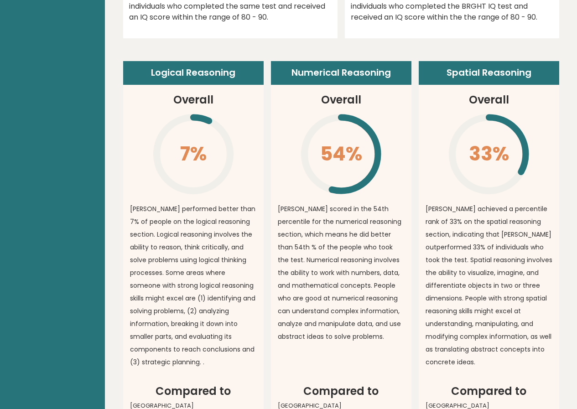
drag, startPoint x: 344, startPoint y: 200, endPoint x: 313, endPoint y: 229, distance: 42.3
click at [313, 229] on p "George scored in the 54th percentile for the numerical reasoning section, which…" at bounding box center [341, 273] width 127 height 141
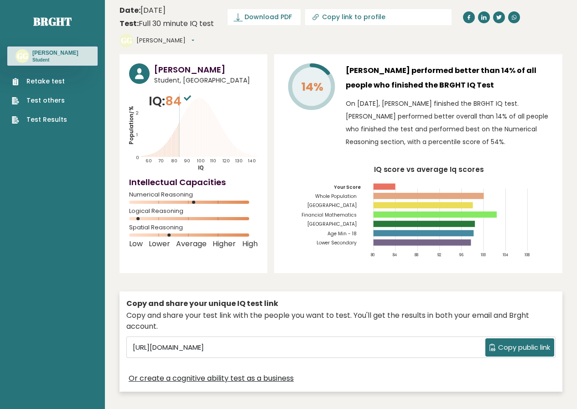
scroll to position [0, 0]
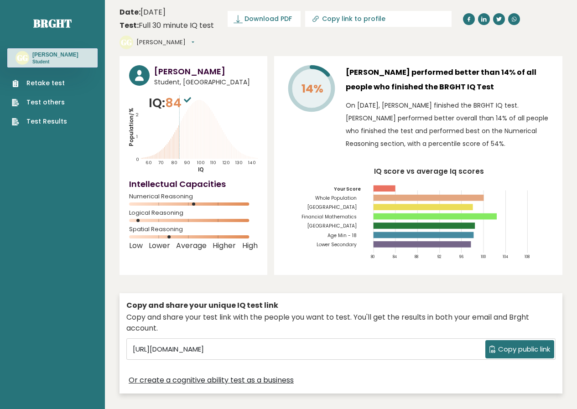
click at [44, 59] on p "Student" at bounding box center [55, 62] width 46 height 6
click at [194, 36] on div "GG George Dashboard Profile Settings Logout" at bounding box center [157, 43] width 75 height 14
click at [194, 38] on button "[PERSON_NAME]" at bounding box center [165, 42] width 58 height 9
click at [183, 76] on link "Settings" at bounding box center [160, 82] width 47 height 13
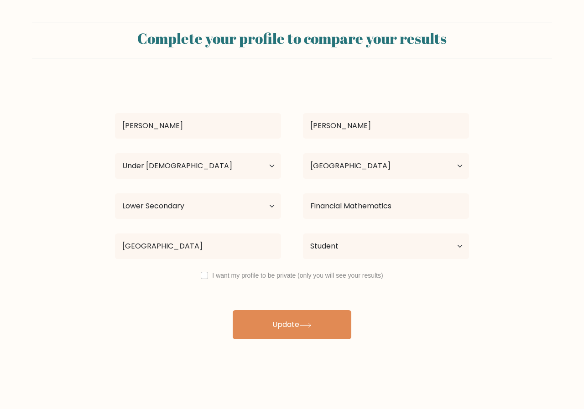
select select "min_18"
select select "NP"
select select "lower_secondary"
select select "student"
click at [373, 169] on select "Country Afghanistan Albania Algeria American Samoa Andorra Angola Anguilla Anta…" at bounding box center [386, 166] width 166 height 26
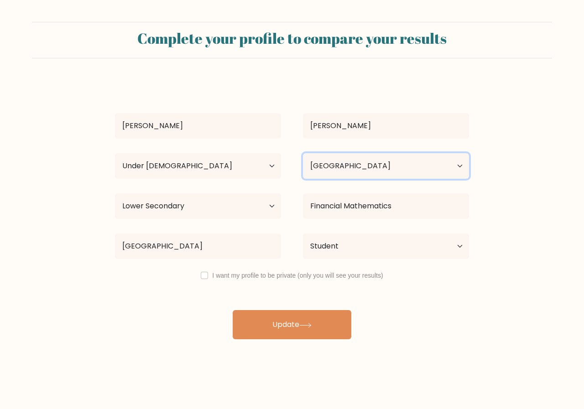
select select "MM"
click at [303, 153] on select "Country Afghanistan Albania Algeria American Samoa Andorra Angola Anguilla Anta…" at bounding box center [386, 166] width 166 height 26
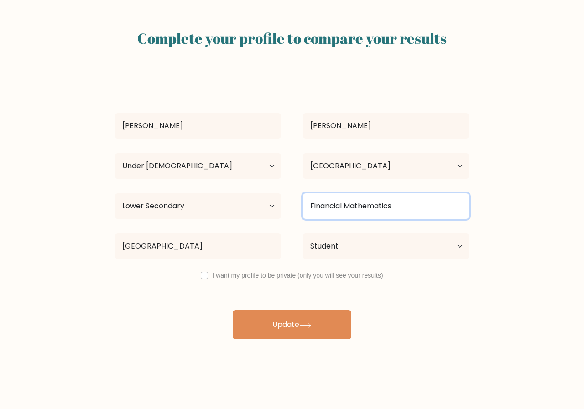
click at [399, 202] on input "Financial Mathematics" at bounding box center [386, 206] width 166 height 26
type input "F"
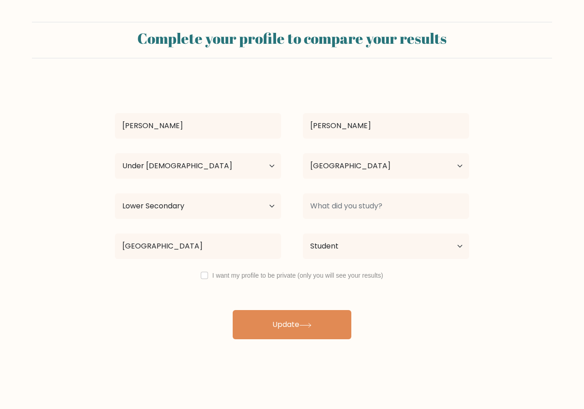
click at [209, 278] on div "I want my profile to be private (only you will see your results)" at bounding box center [292, 275] width 376 height 11
click at [205, 274] on input "checkbox" at bounding box center [204, 275] width 7 height 7
checkbox input "true"
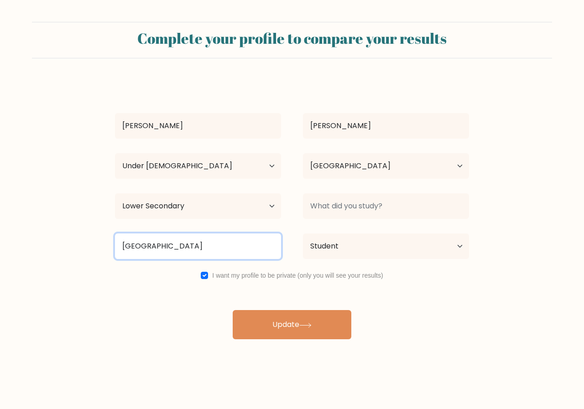
click at [228, 247] on input "Myanmar Maritime University" at bounding box center [198, 247] width 166 height 26
type input "M"
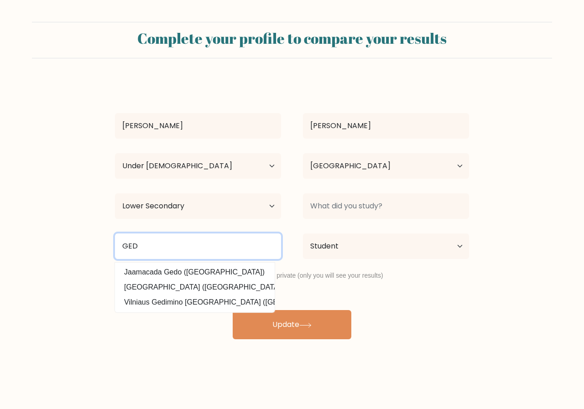
type input "GED"
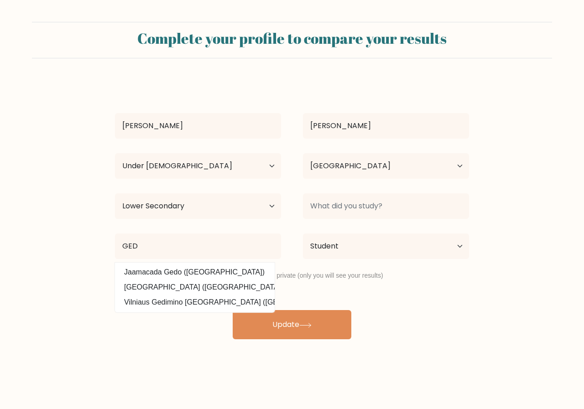
click at [70, 275] on form "Complete your profile to compare your results George George Age Under 18 years …" at bounding box center [292, 181] width 584 height 318
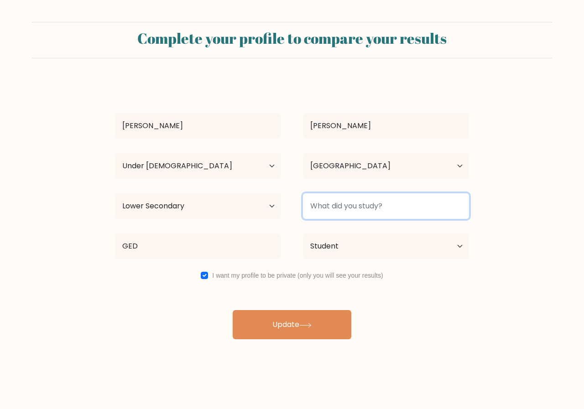
click at [368, 209] on input at bounding box center [386, 206] width 166 height 26
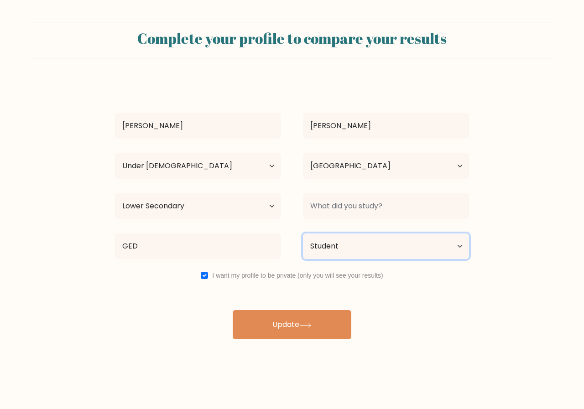
click at [369, 245] on select "Current employment status Employed Student Retired Other / prefer not to answer" at bounding box center [386, 247] width 166 height 26
click at [303, 234] on select "Current employment status Employed Student Retired Other / prefer not to answer" at bounding box center [386, 247] width 166 height 26
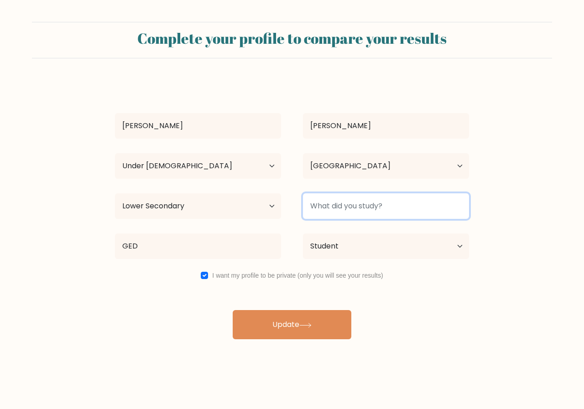
click at [340, 208] on input at bounding box center [386, 206] width 166 height 26
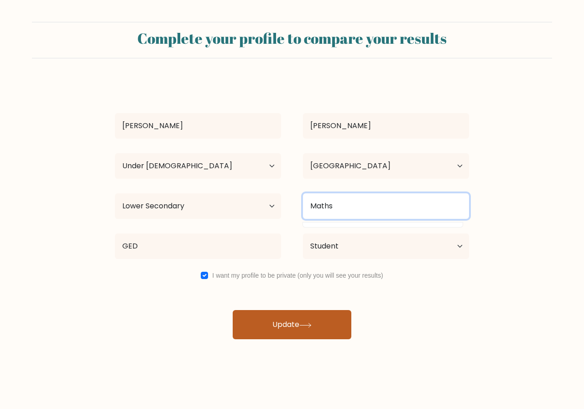
type input "Maths"
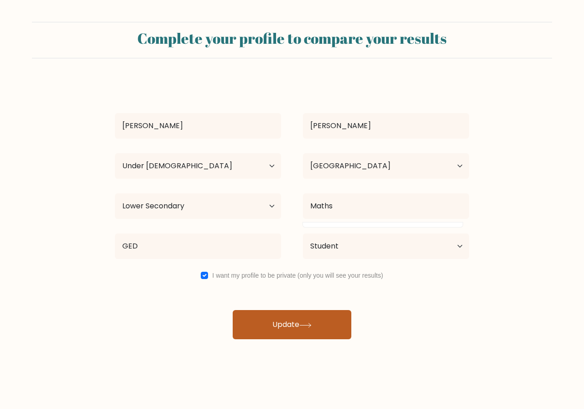
click at [296, 325] on button "Update" at bounding box center [292, 324] width 119 height 29
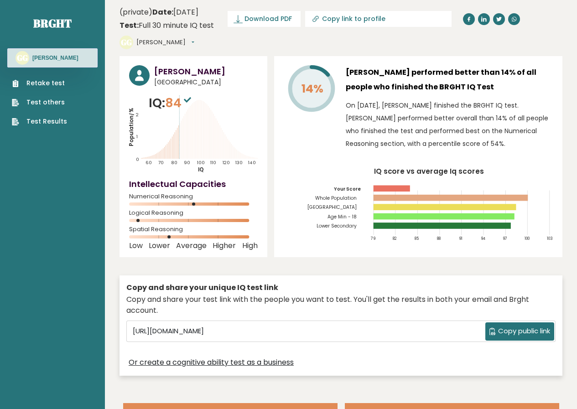
click at [191, 99] on icon at bounding box center [187, 99] width 7 height 5
click at [177, 103] on span "84" at bounding box center [179, 102] width 28 height 17
